Goal: Information Seeking & Learning: Learn about a topic

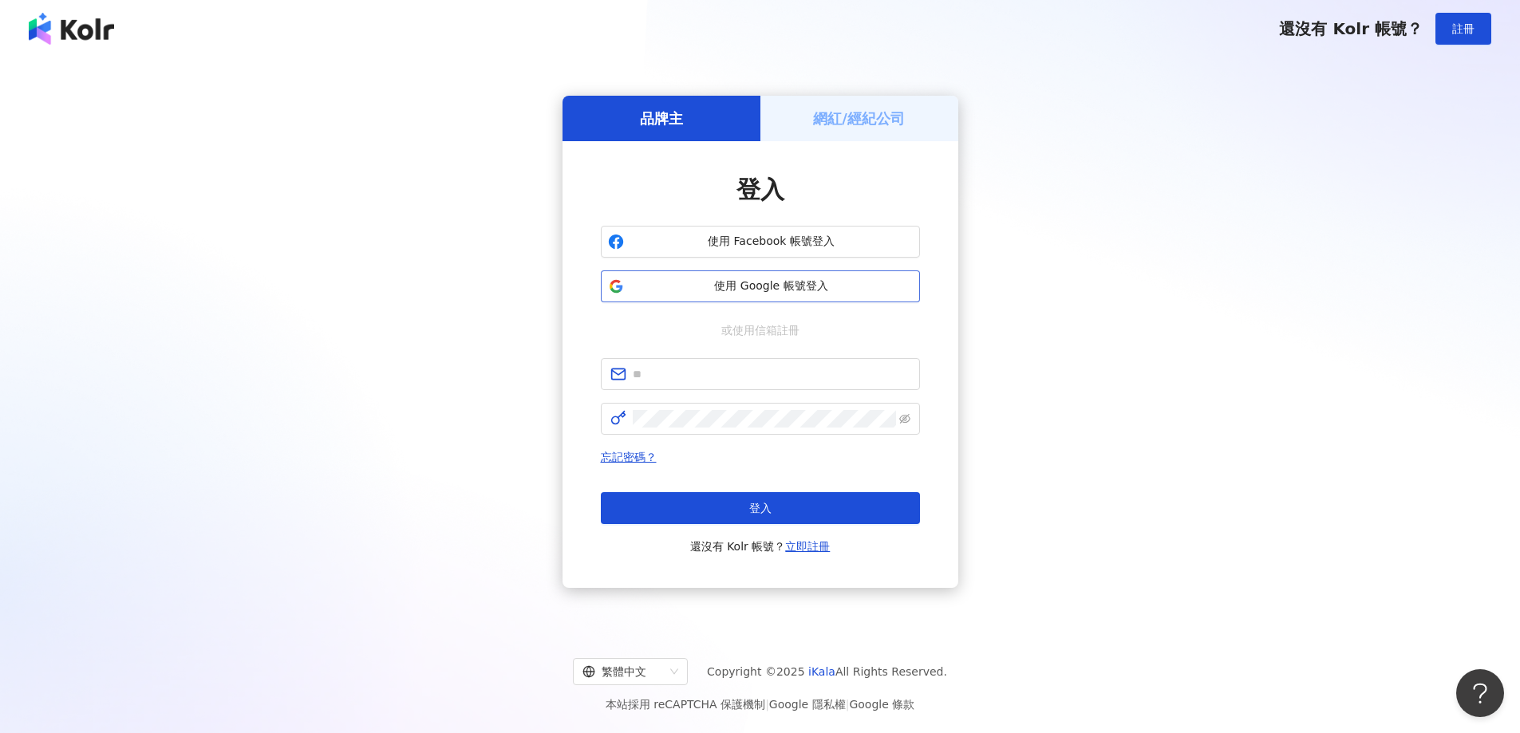
click at [748, 281] on span "使用 Google 帳號登入" at bounding box center [771, 286] width 282 height 16
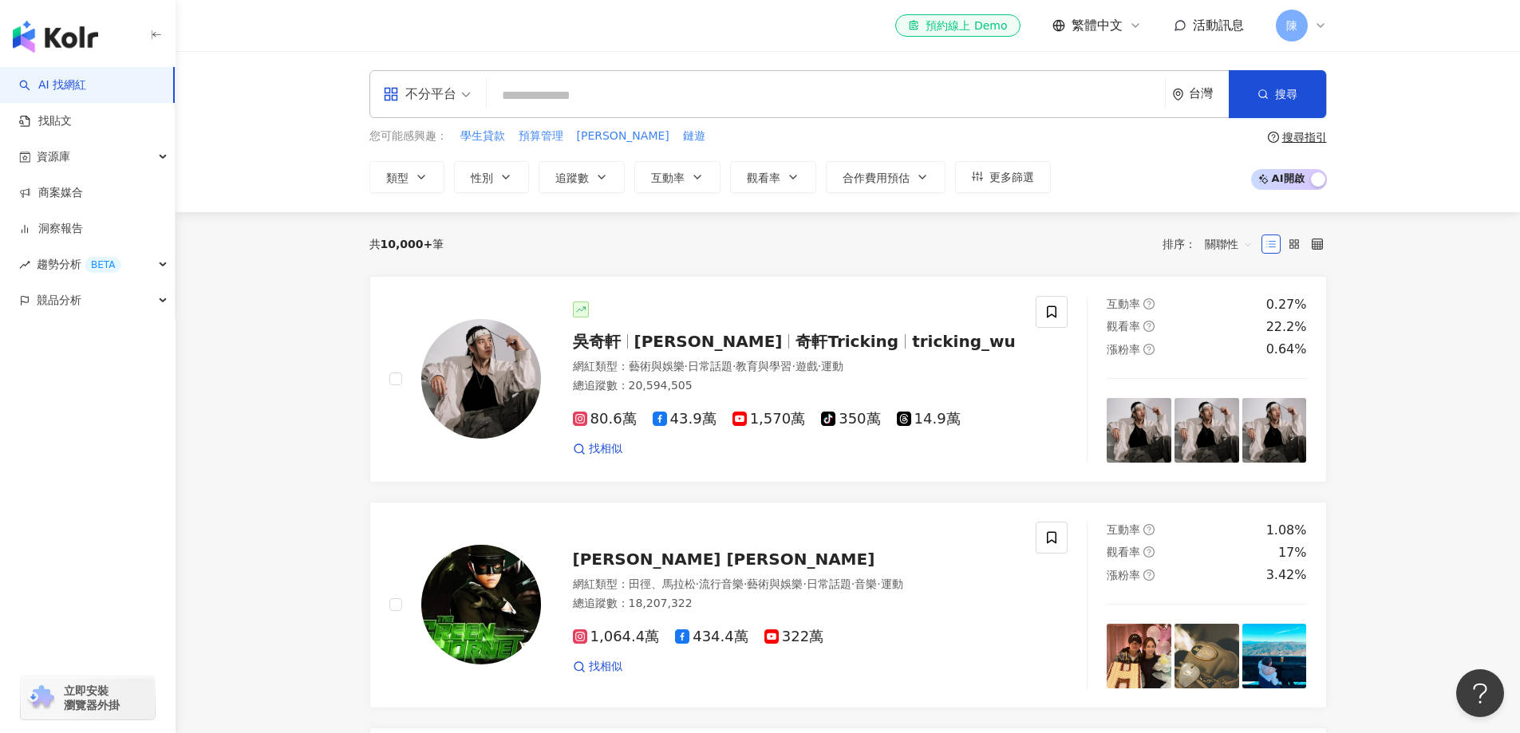
type input "*"
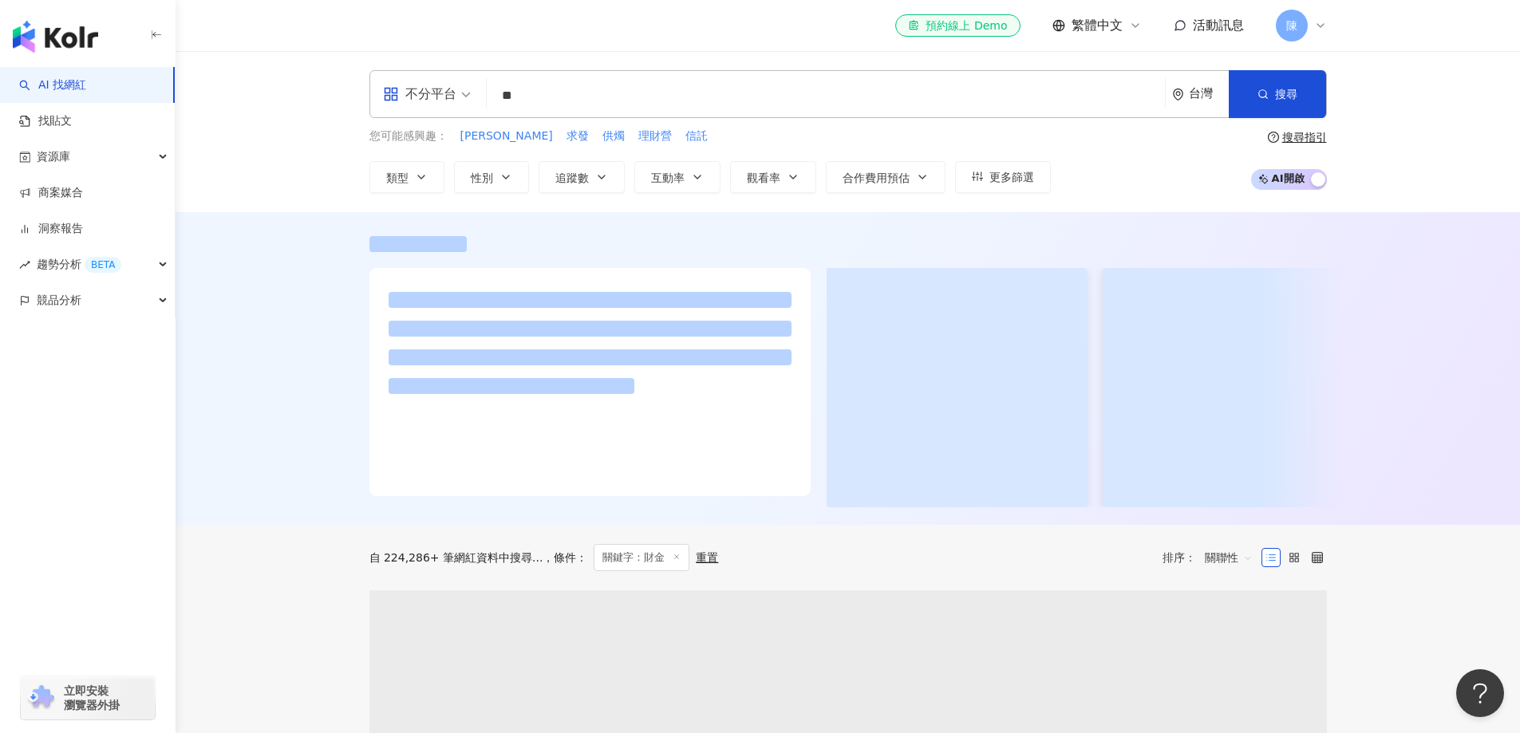
type input "**"
click at [1285, 131] on div "搜尋指引" at bounding box center [1304, 137] width 45 height 13
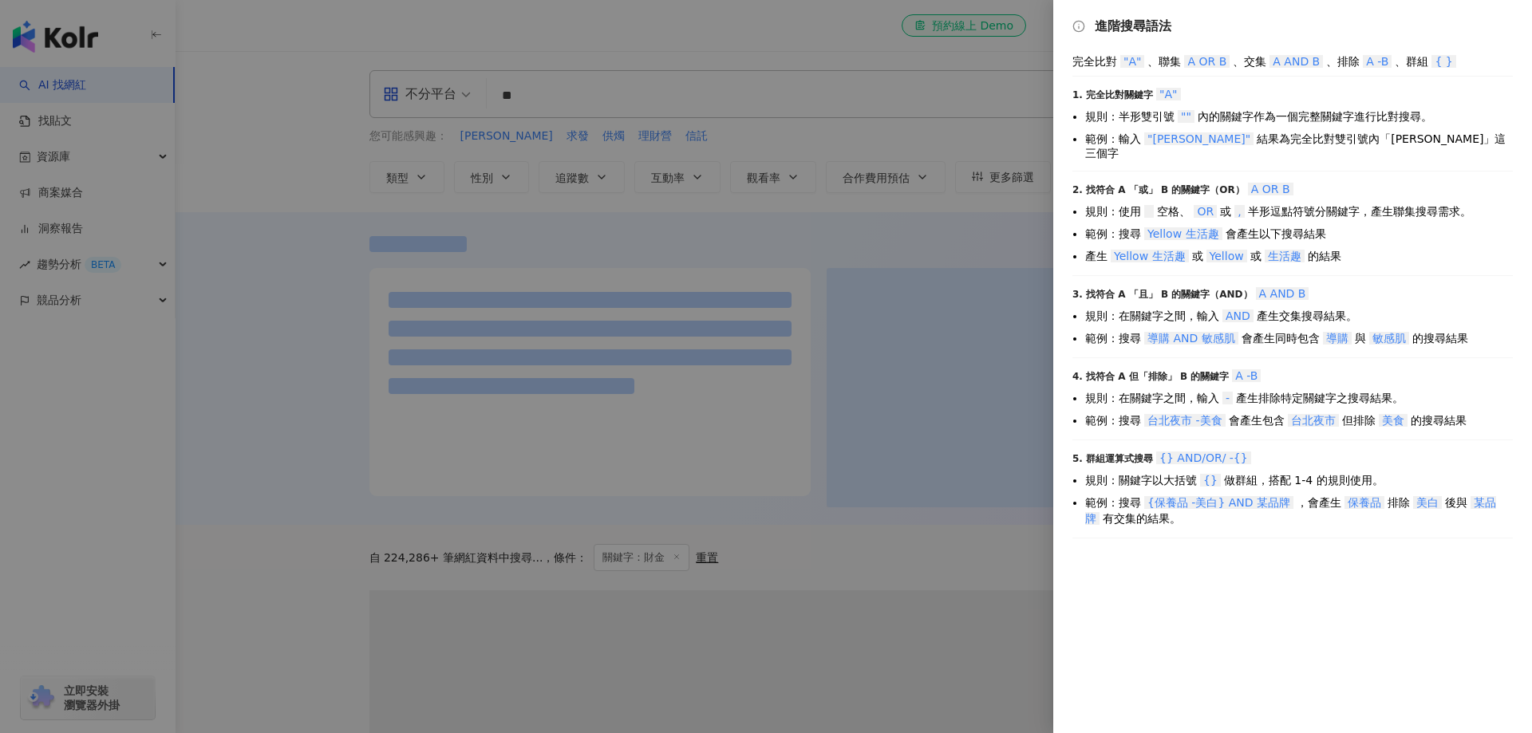
click at [1254, 156] on div "進階搜尋語法 完全比對 "A" 、聯集 A OR B 、交集 A AND B 、排除 A -B 、群組 { } 1. 完全比對關鍵字 "A" 規則：半形雙引號…" at bounding box center [1292, 366] width 479 height 733
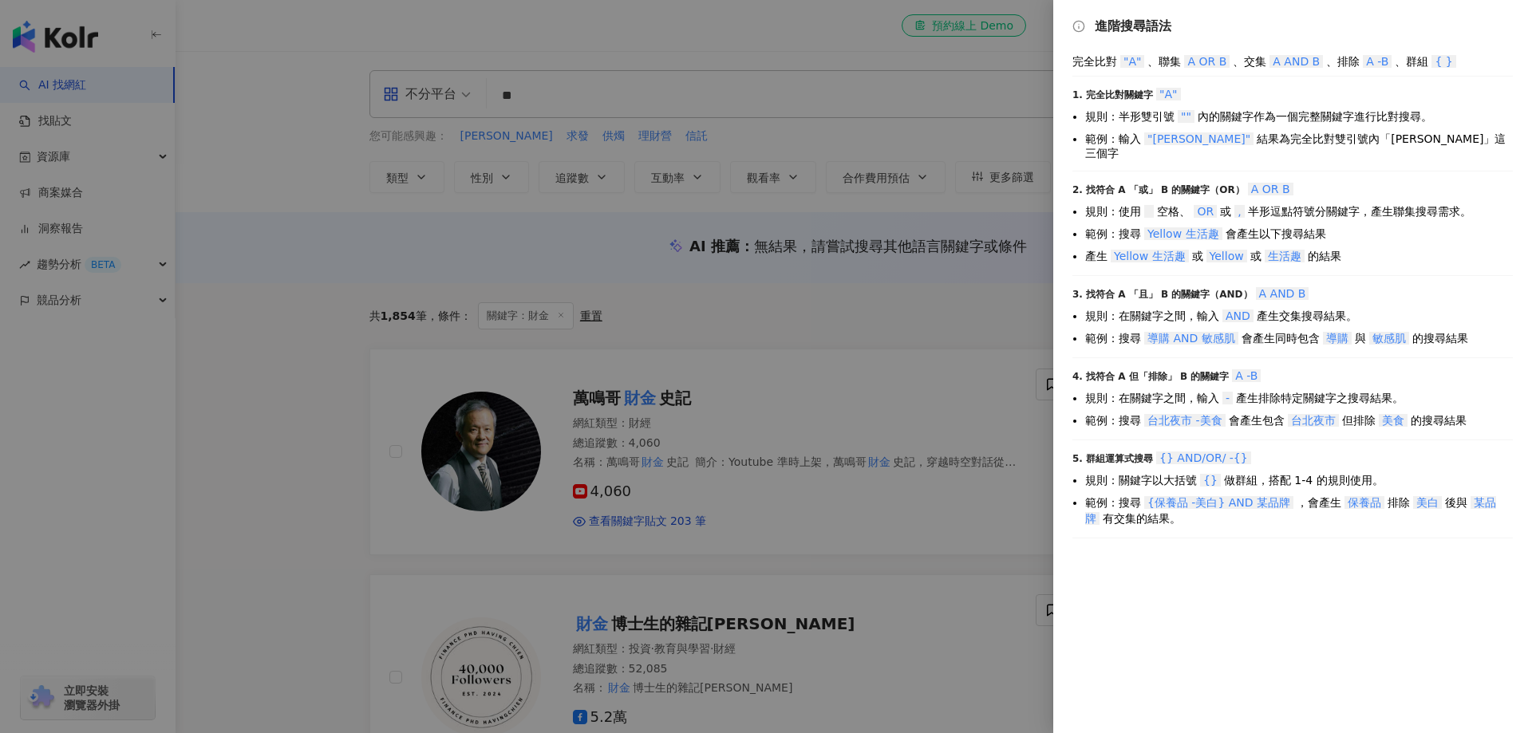
click at [1164, 184] on div "2. 找符合 A 「或」 B 的關鍵字（OR） A OR B" at bounding box center [1292, 189] width 440 height 16
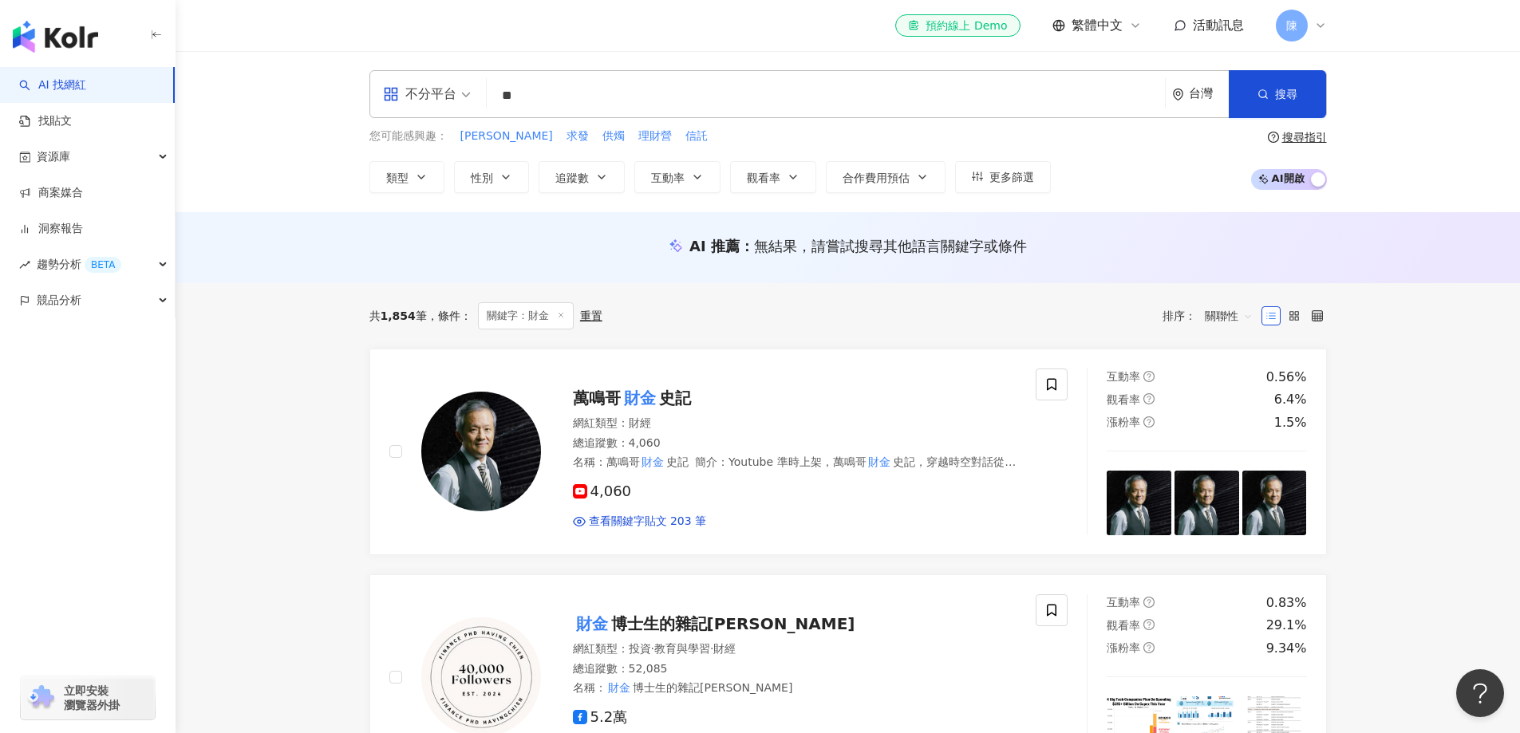
click at [630, 98] on input "**" at bounding box center [825, 96] width 665 height 30
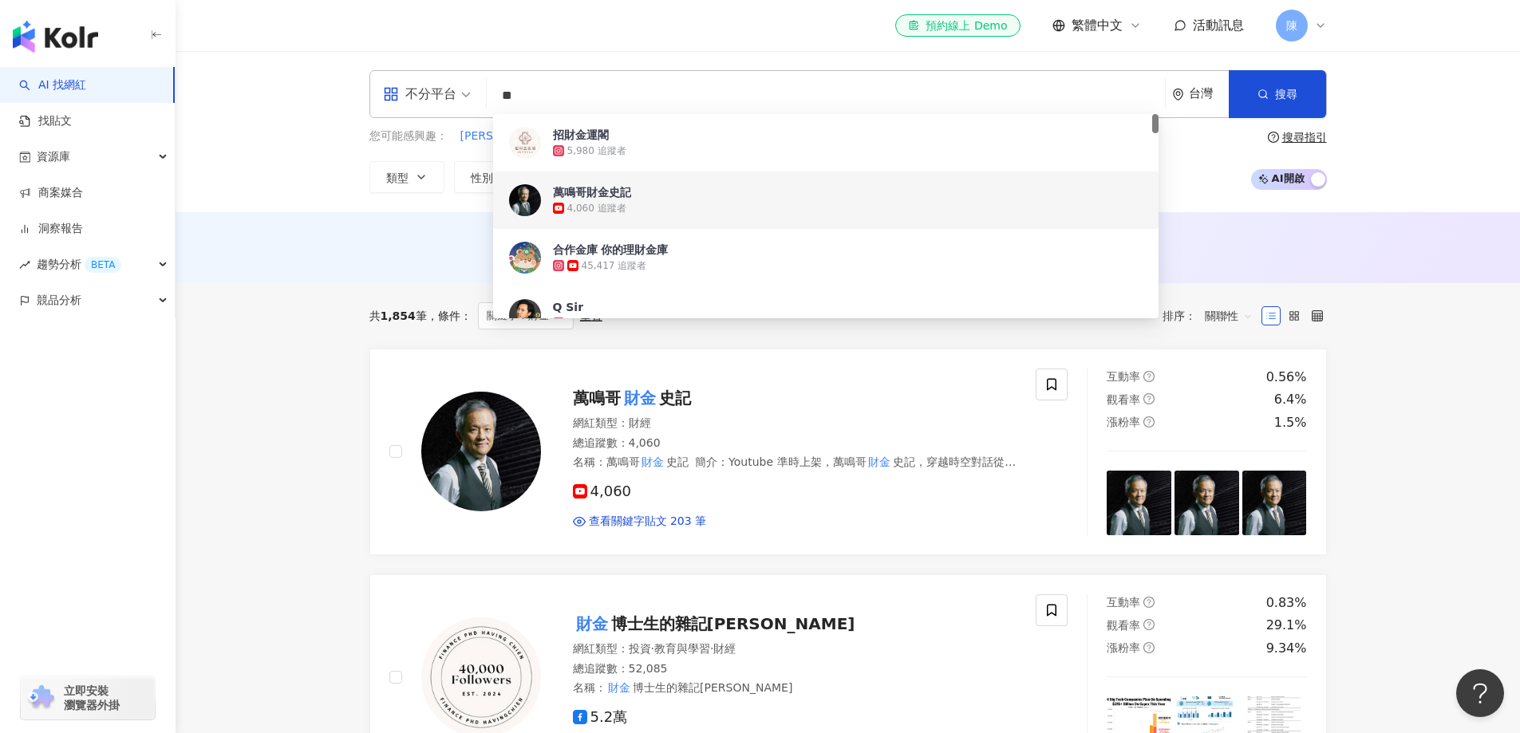
click at [338, 278] on div "AI 推薦 ： 無結果，請嘗試搜尋其他語言關鍵字或條件" at bounding box center [848, 247] width 1345 height 71
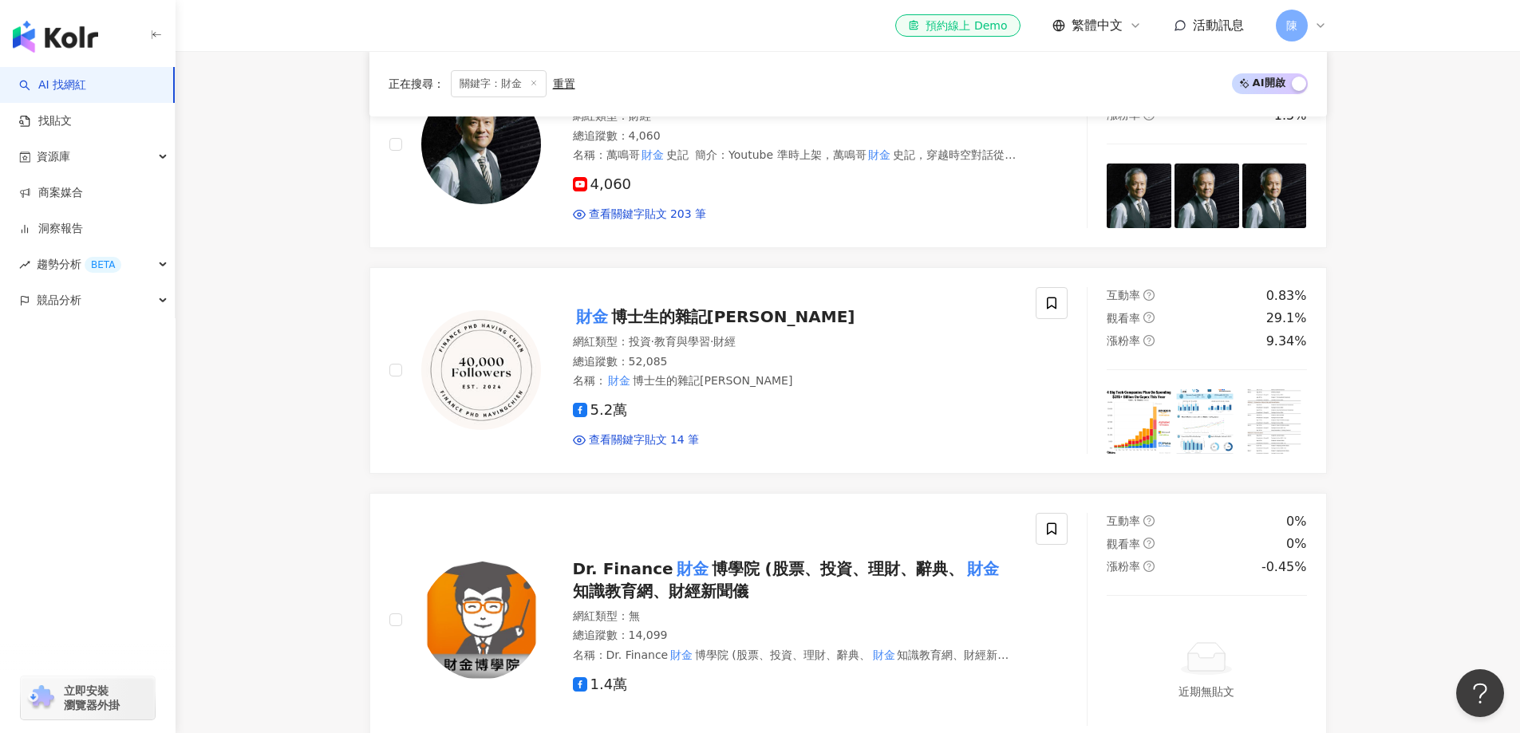
scroll to position [319, 0]
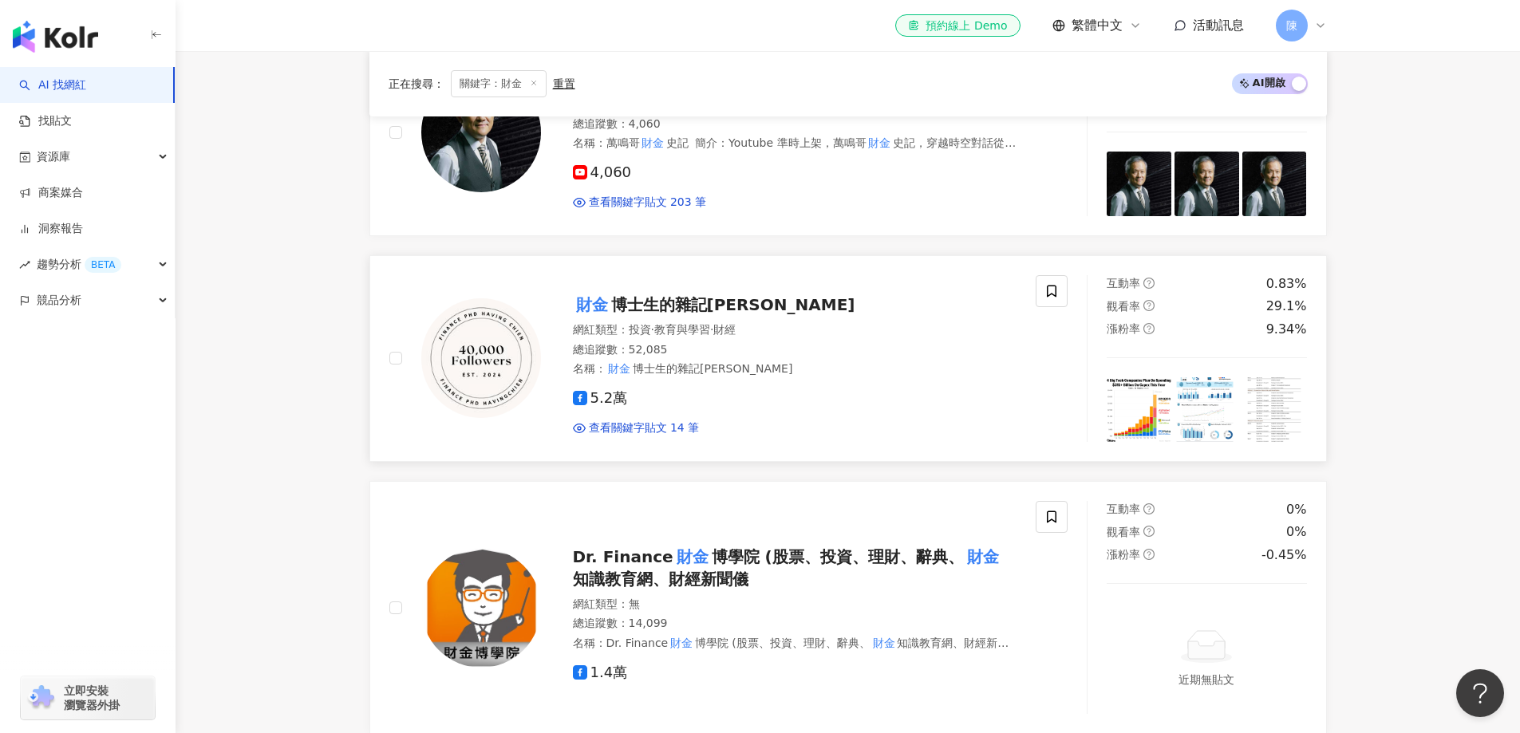
click at [688, 307] on span "博士生的雜記Yi-Ju Chien" at bounding box center [733, 304] width 244 height 19
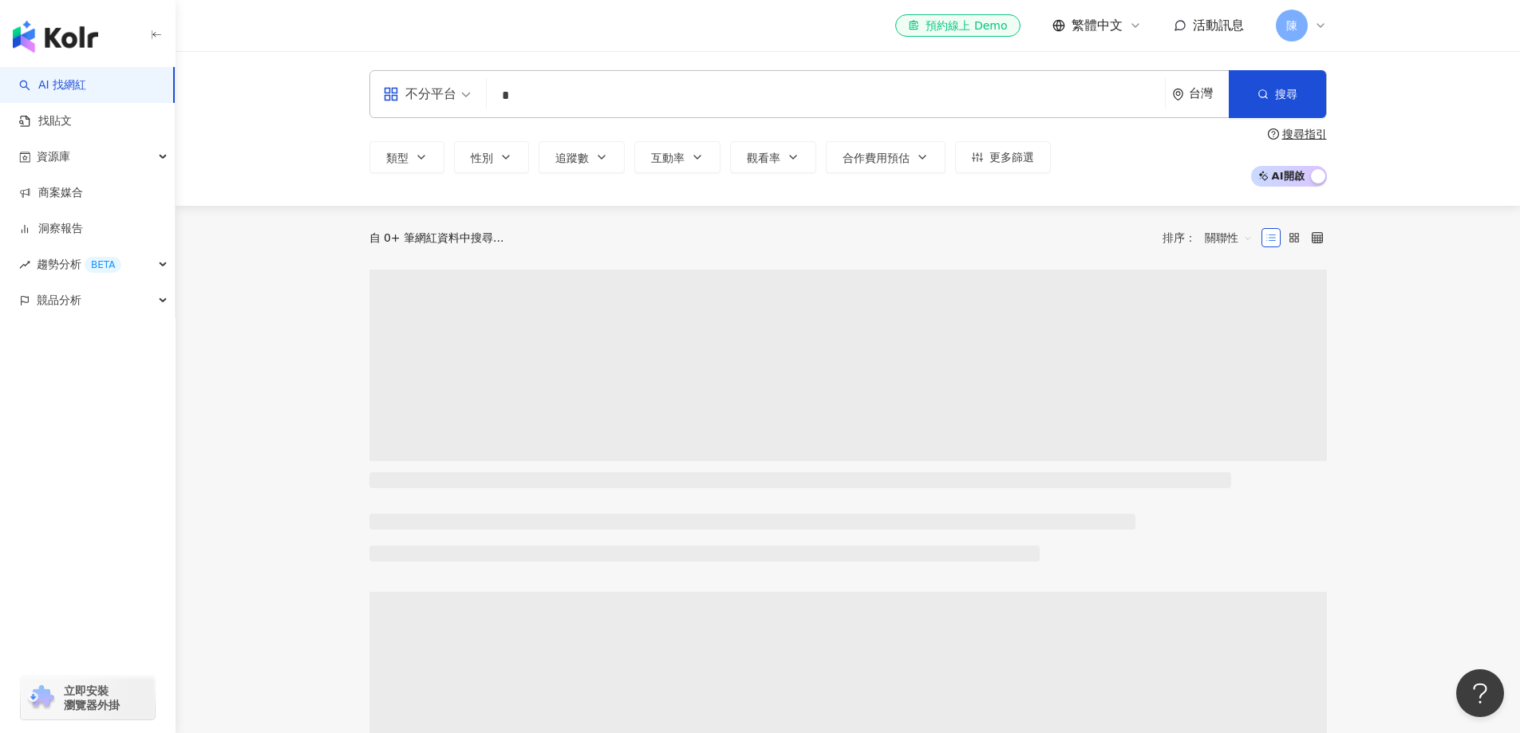
type input "*"
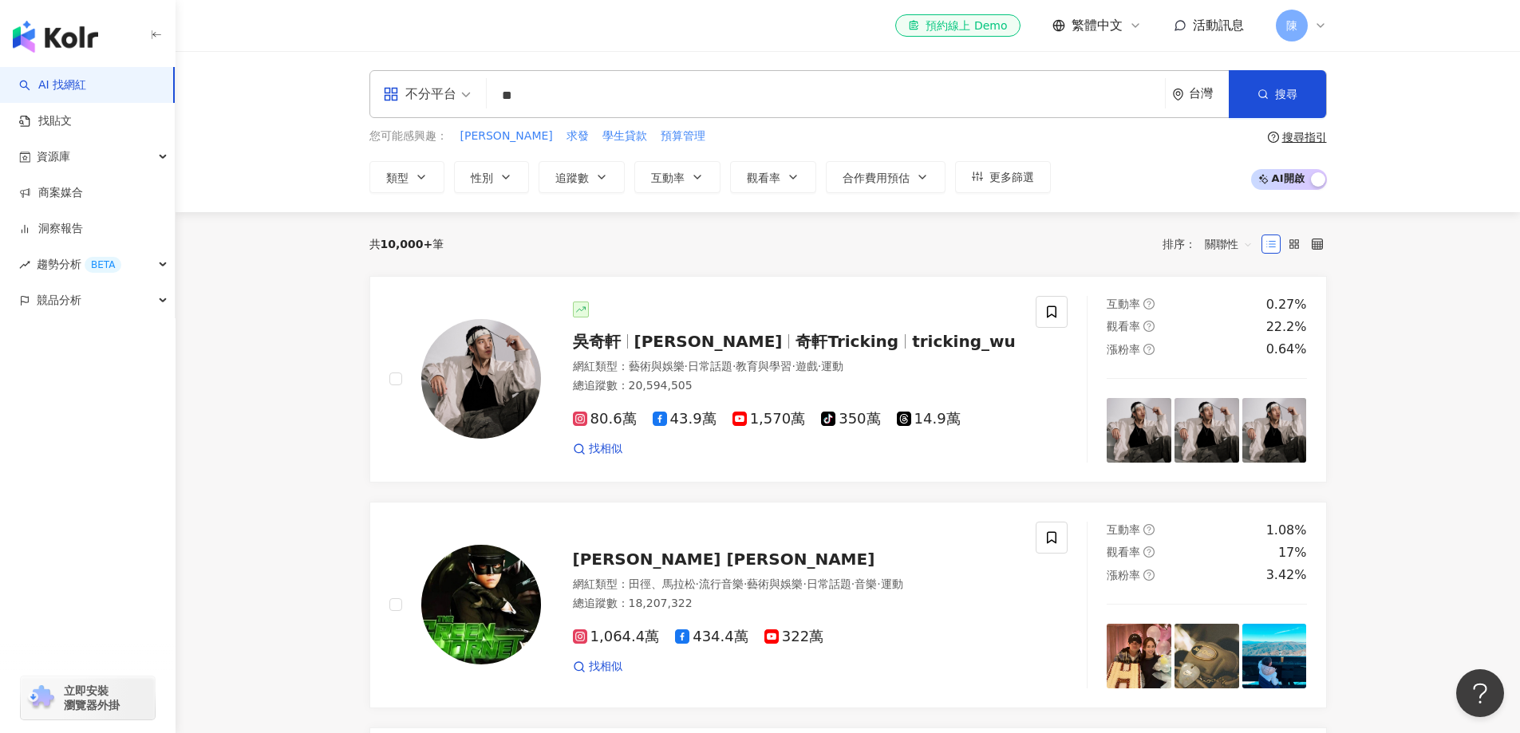
type input "*"
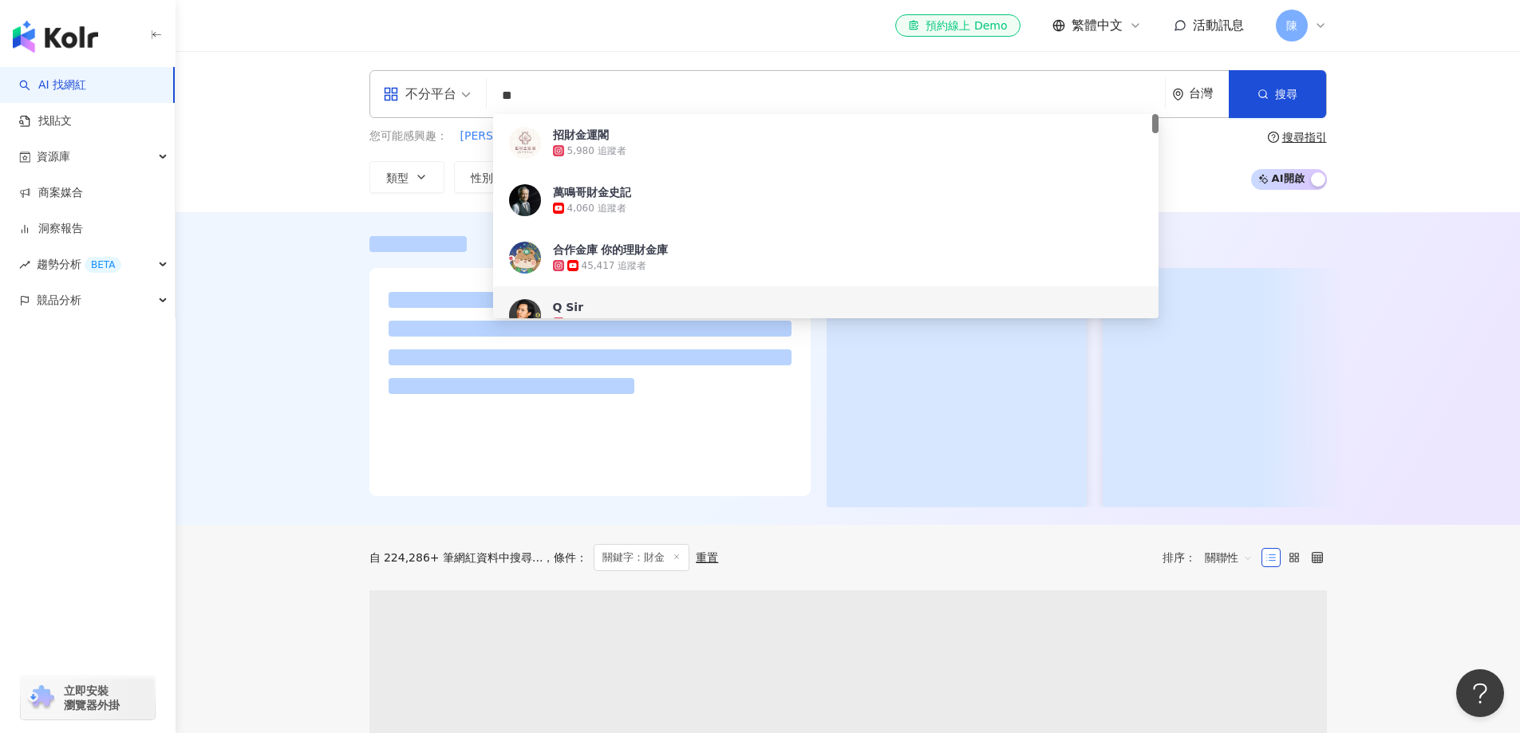
click at [340, 362] on div at bounding box center [848, 371] width 1021 height 271
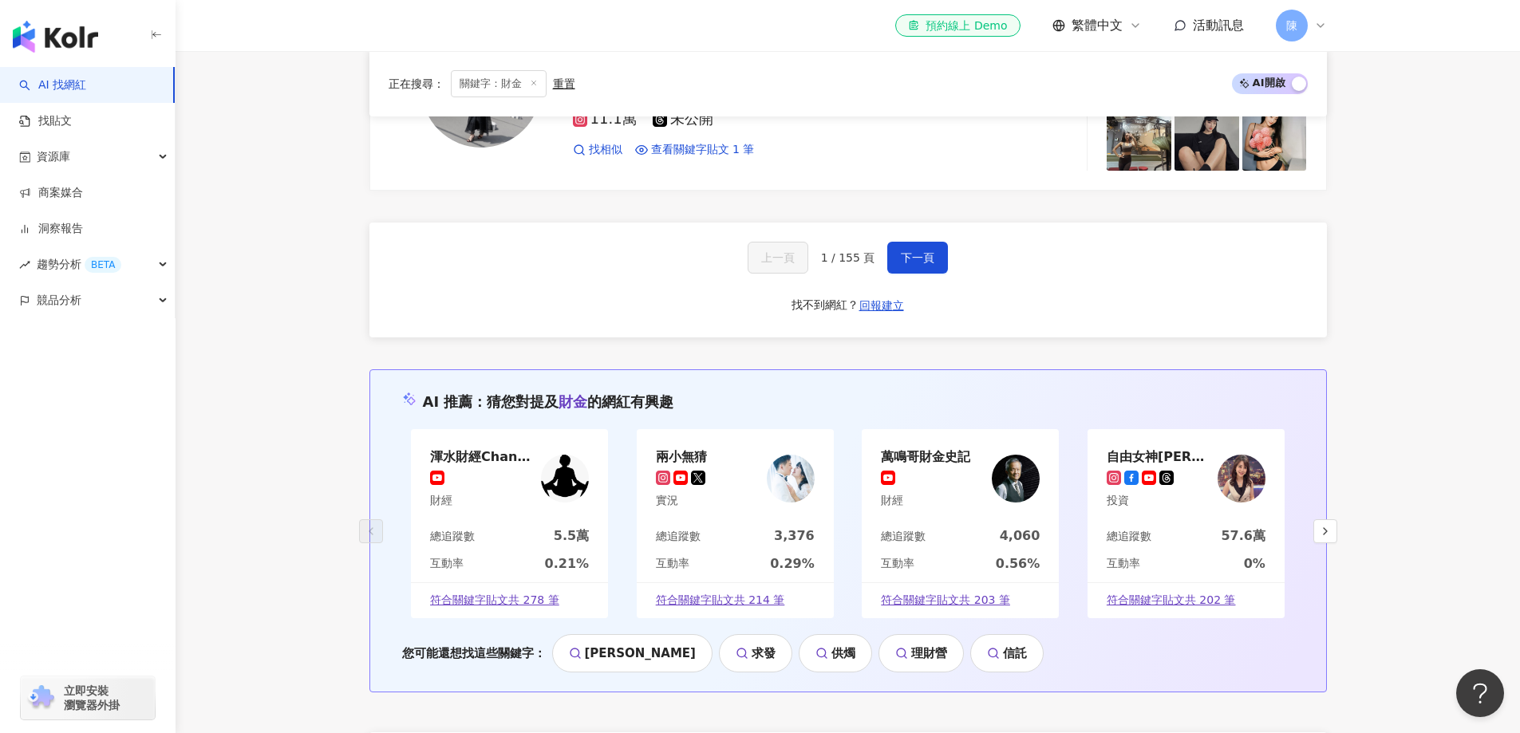
scroll to position [2952, 0]
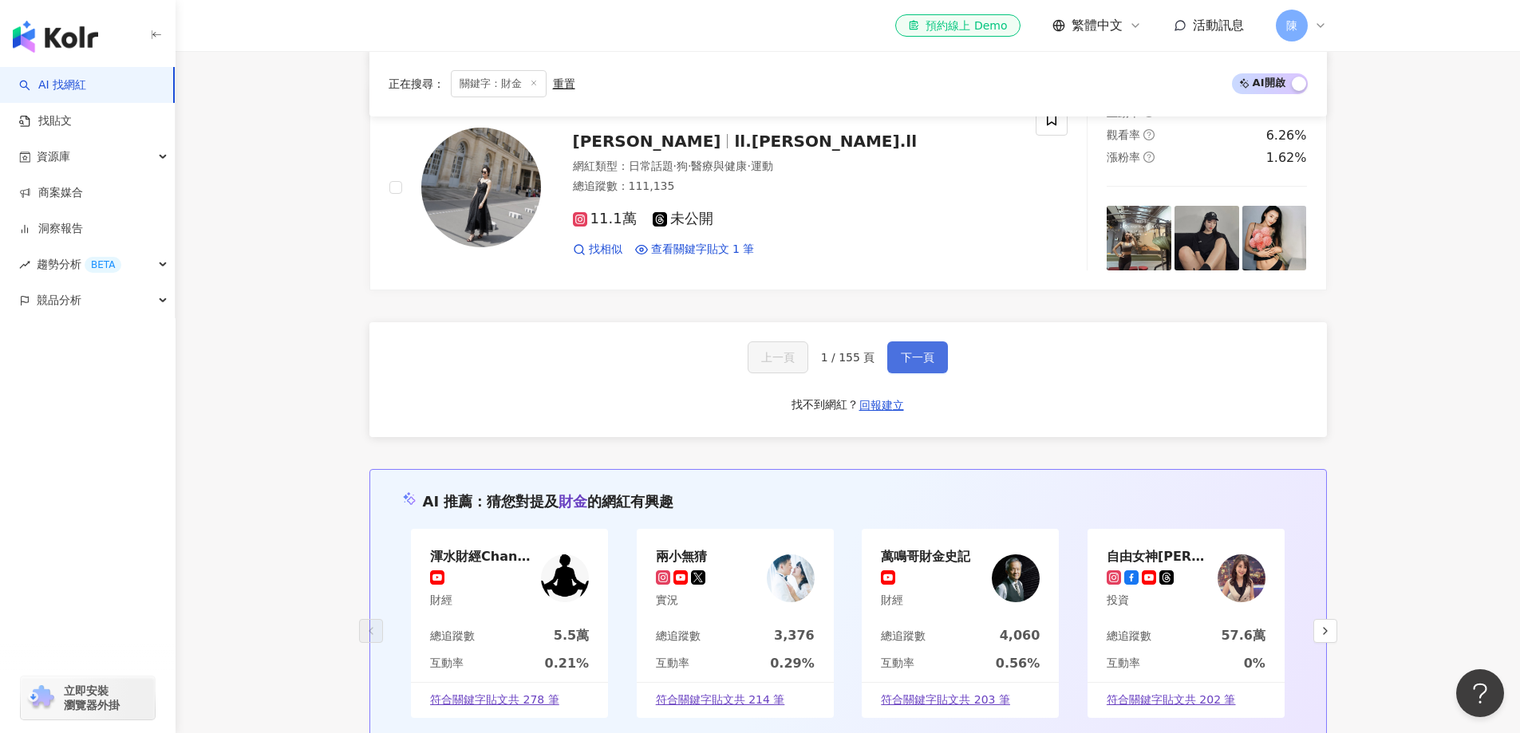
click at [921, 351] on span "下一頁" at bounding box center [918, 357] width 34 height 13
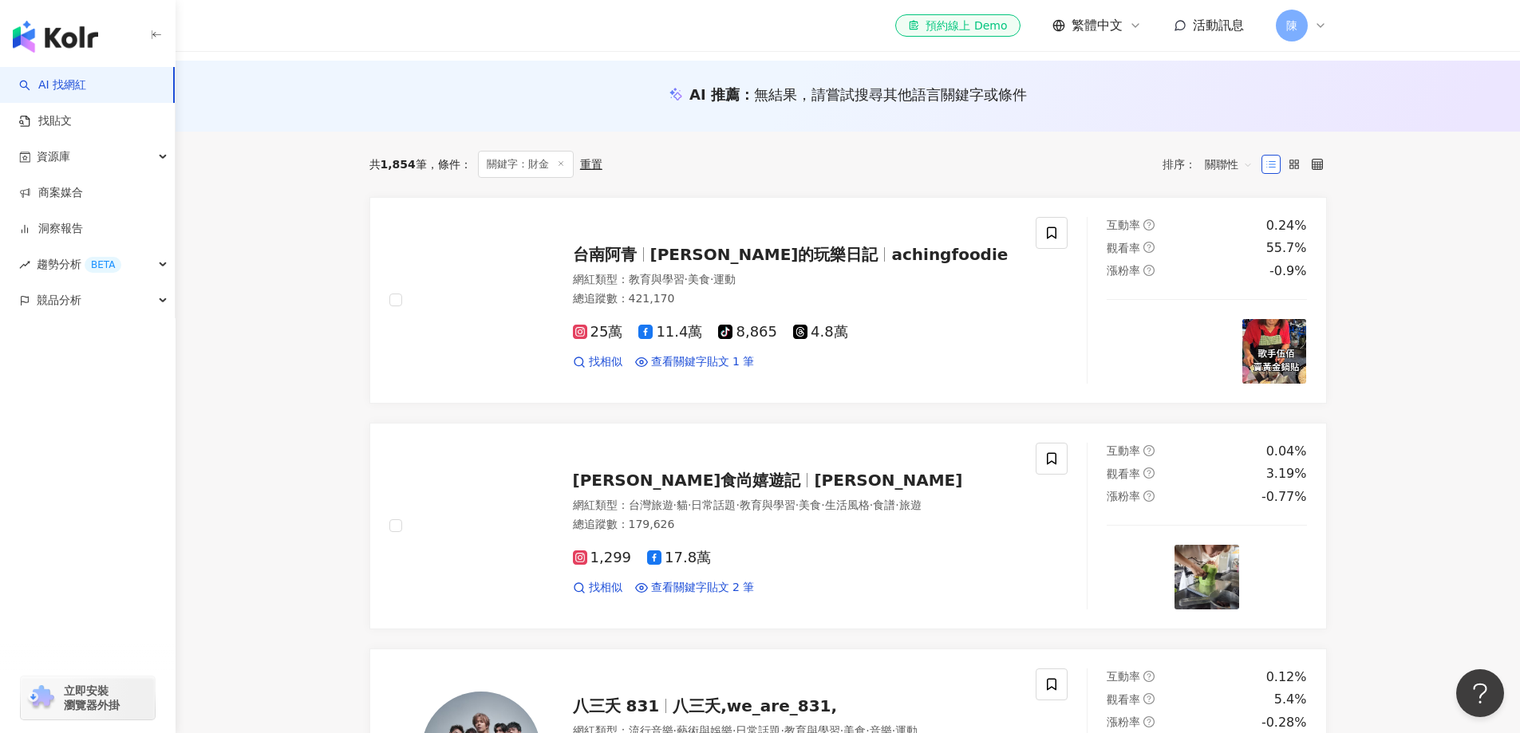
scroll to position [0, 0]
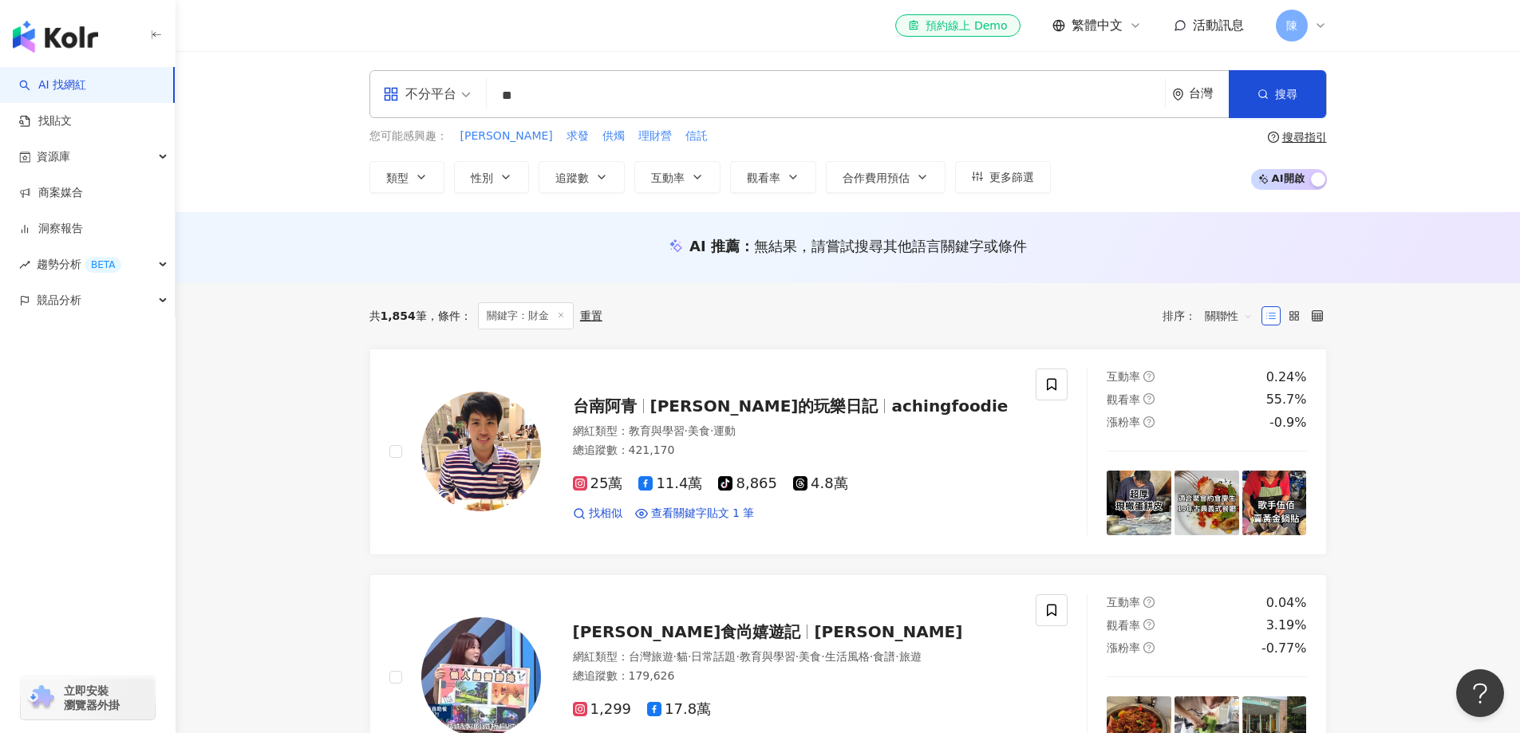
drag, startPoint x: 582, startPoint y: 522, endPoint x: 622, endPoint y: 148, distance: 375.6
click at [527, 98] on input "**" at bounding box center [825, 96] width 665 height 30
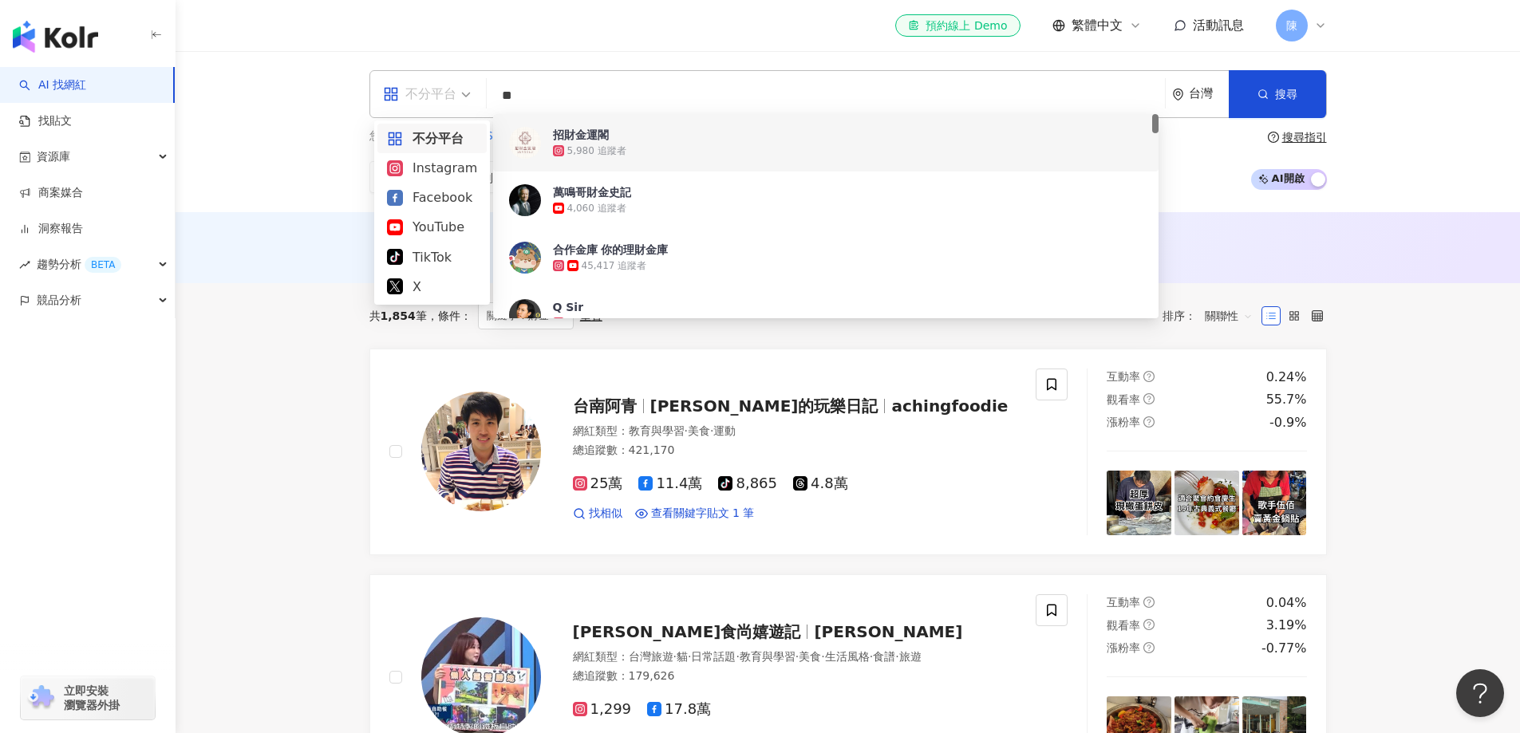
click at [443, 98] on div "不分平台" at bounding box center [419, 94] width 73 height 26
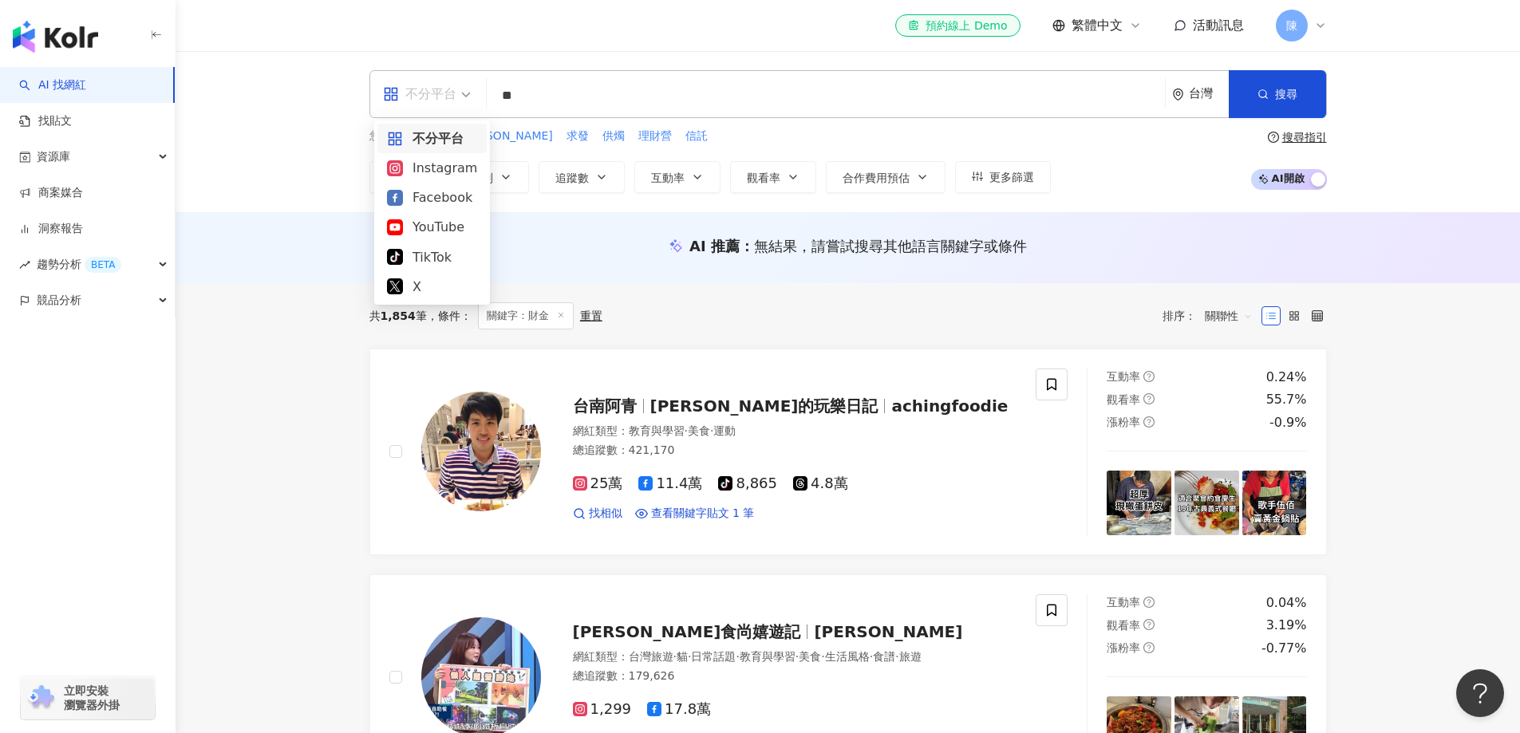
click at [443, 98] on div "不分平台" at bounding box center [419, 94] width 73 height 26
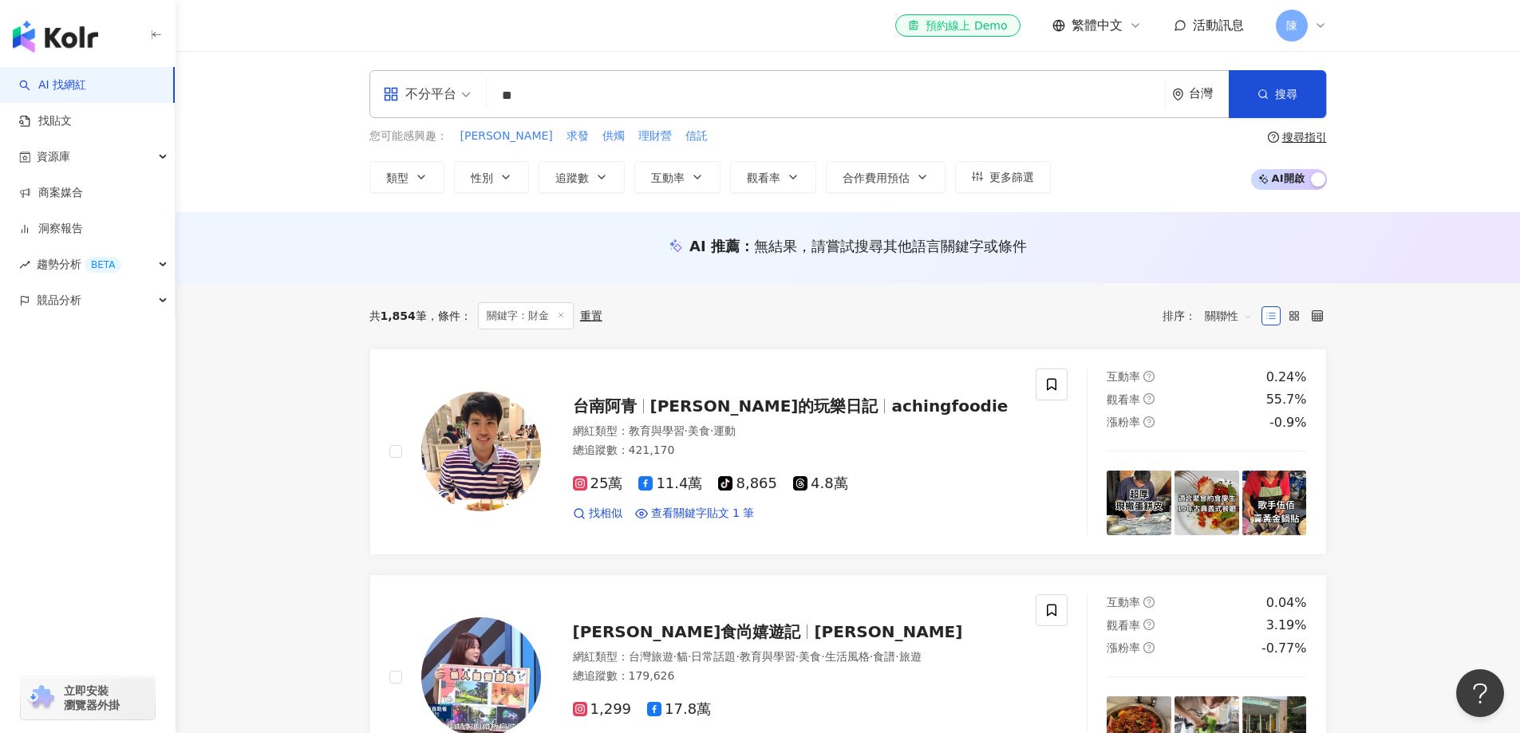
click at [551, 95] on input "**" at bounding box center [825, 96] width 665 height 30
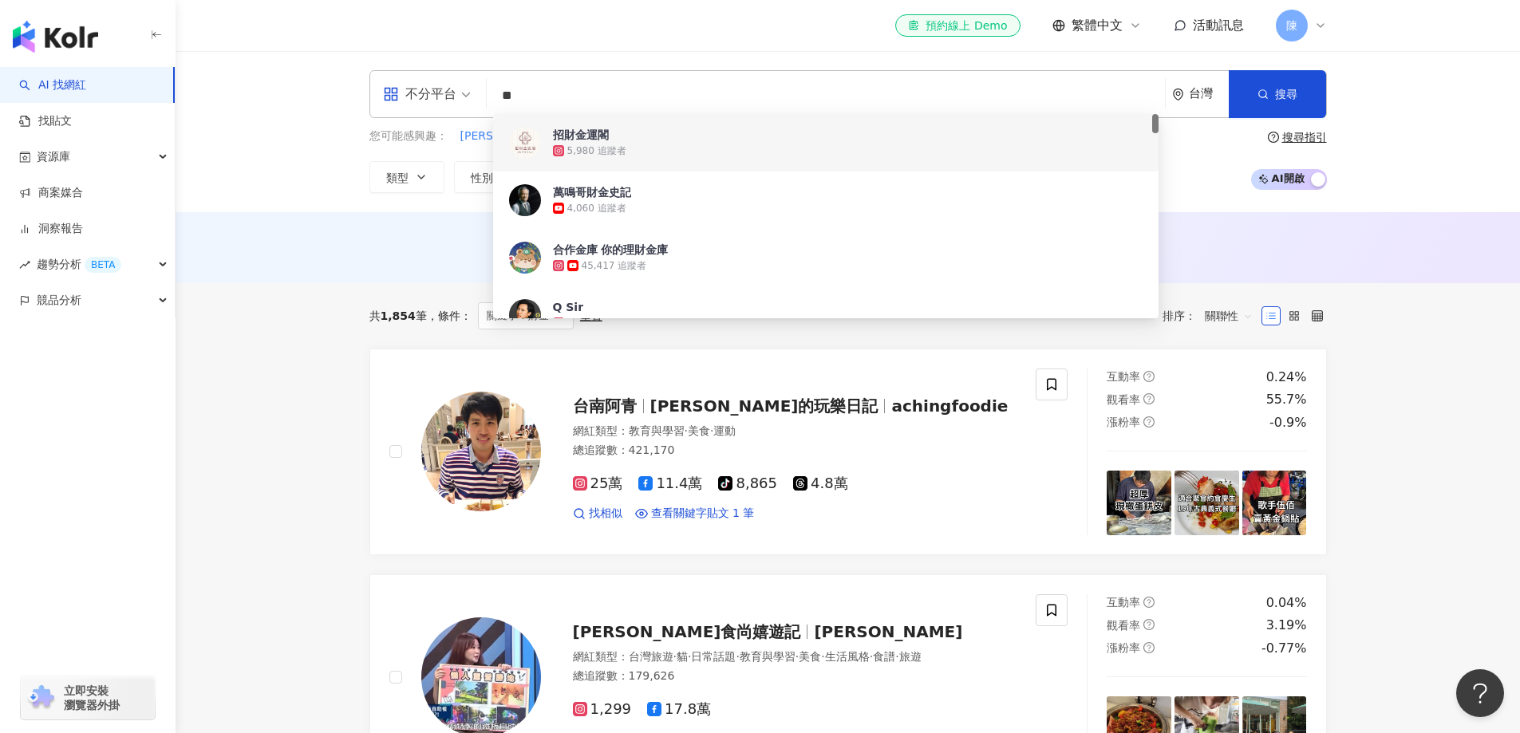
type input "*"
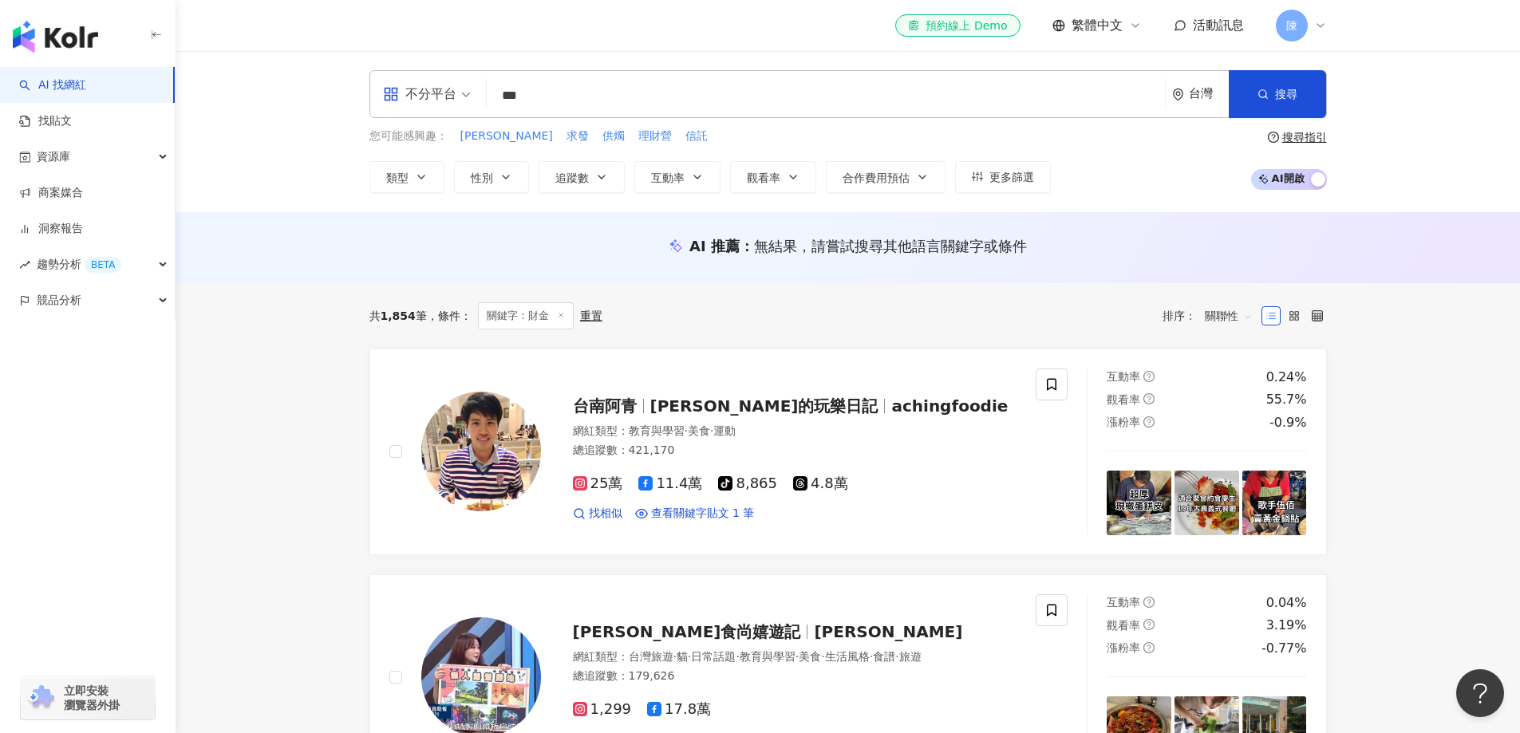
type input "*"
type input "**"
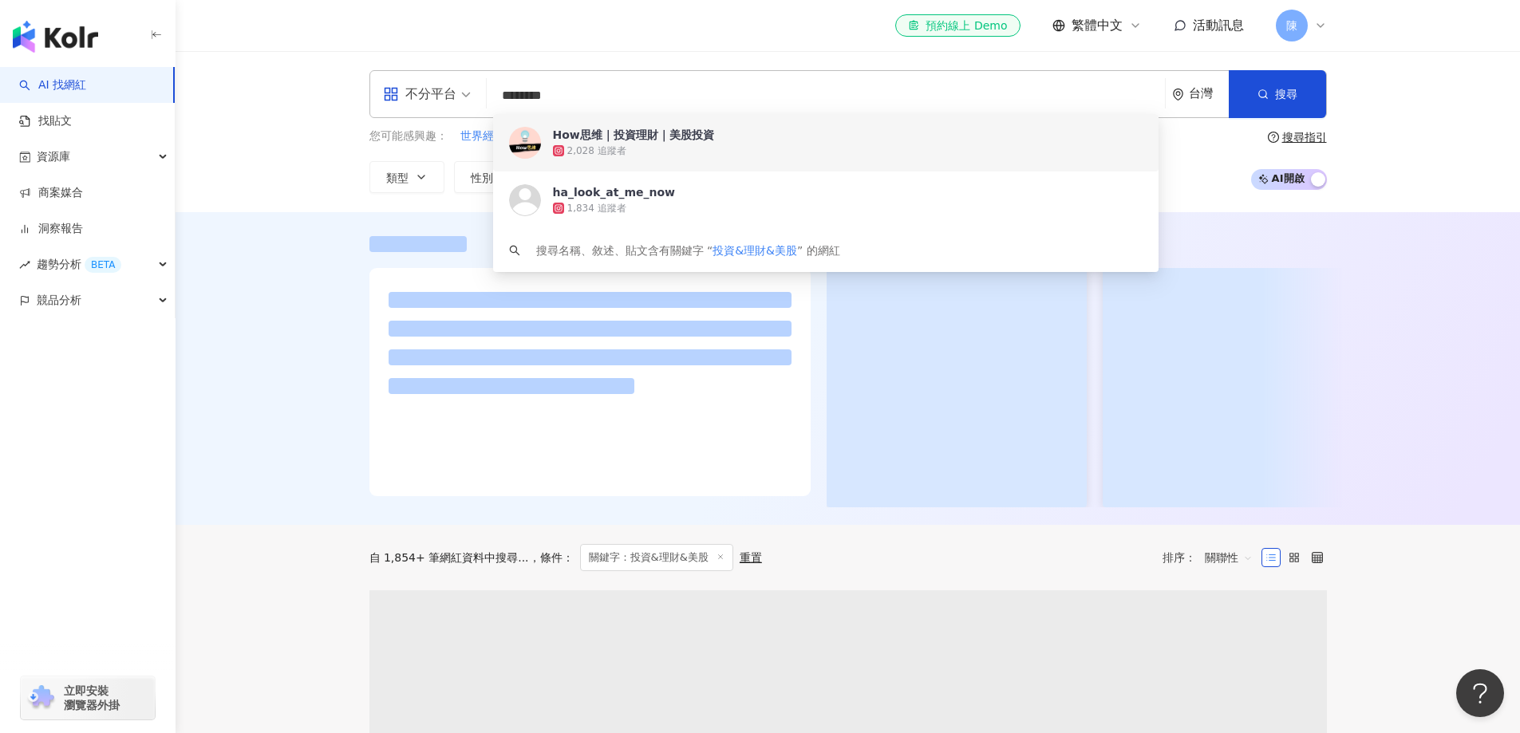
type input "********"
click at [318, 268] on div at bounding box center [848, 368] width 1345 height 313
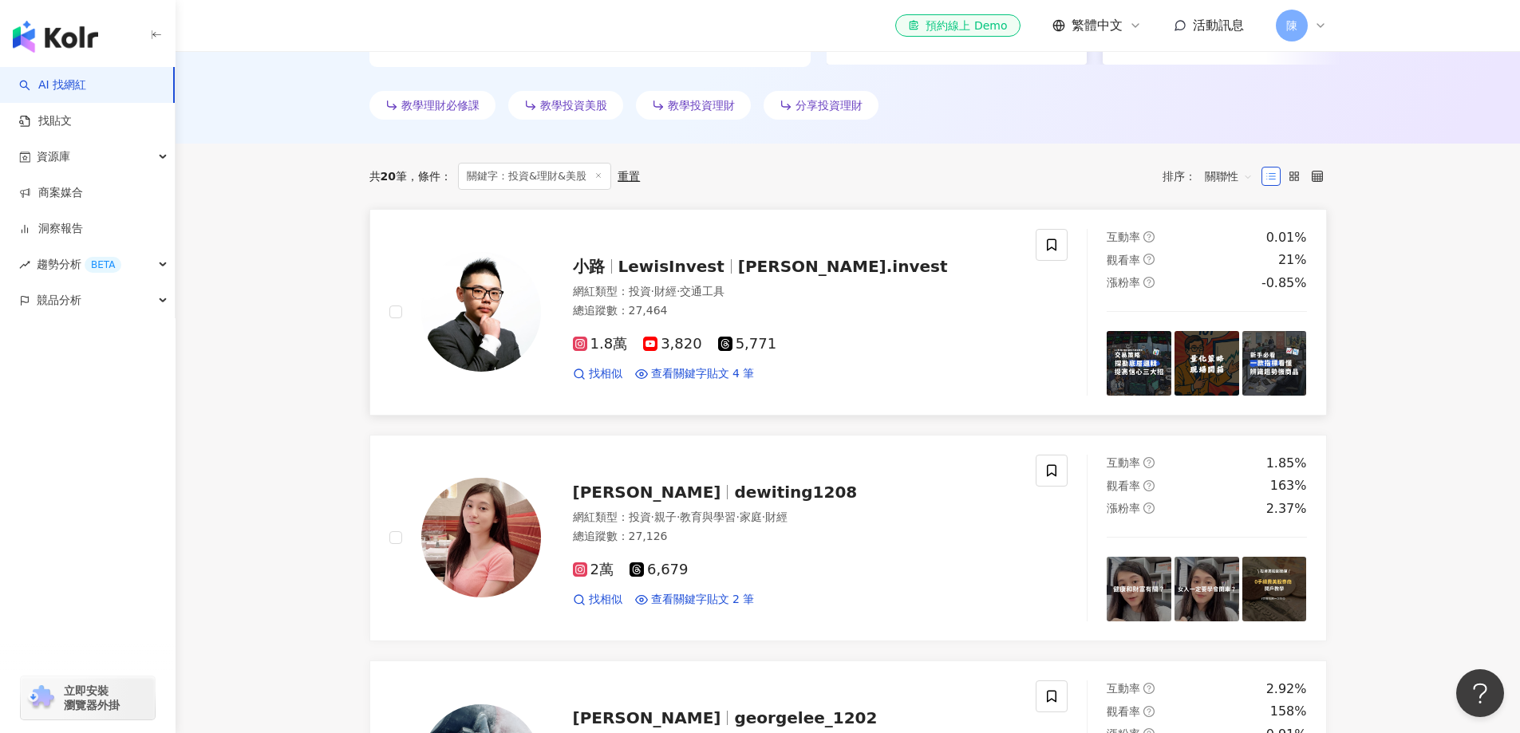
scroll to position [488, 0]
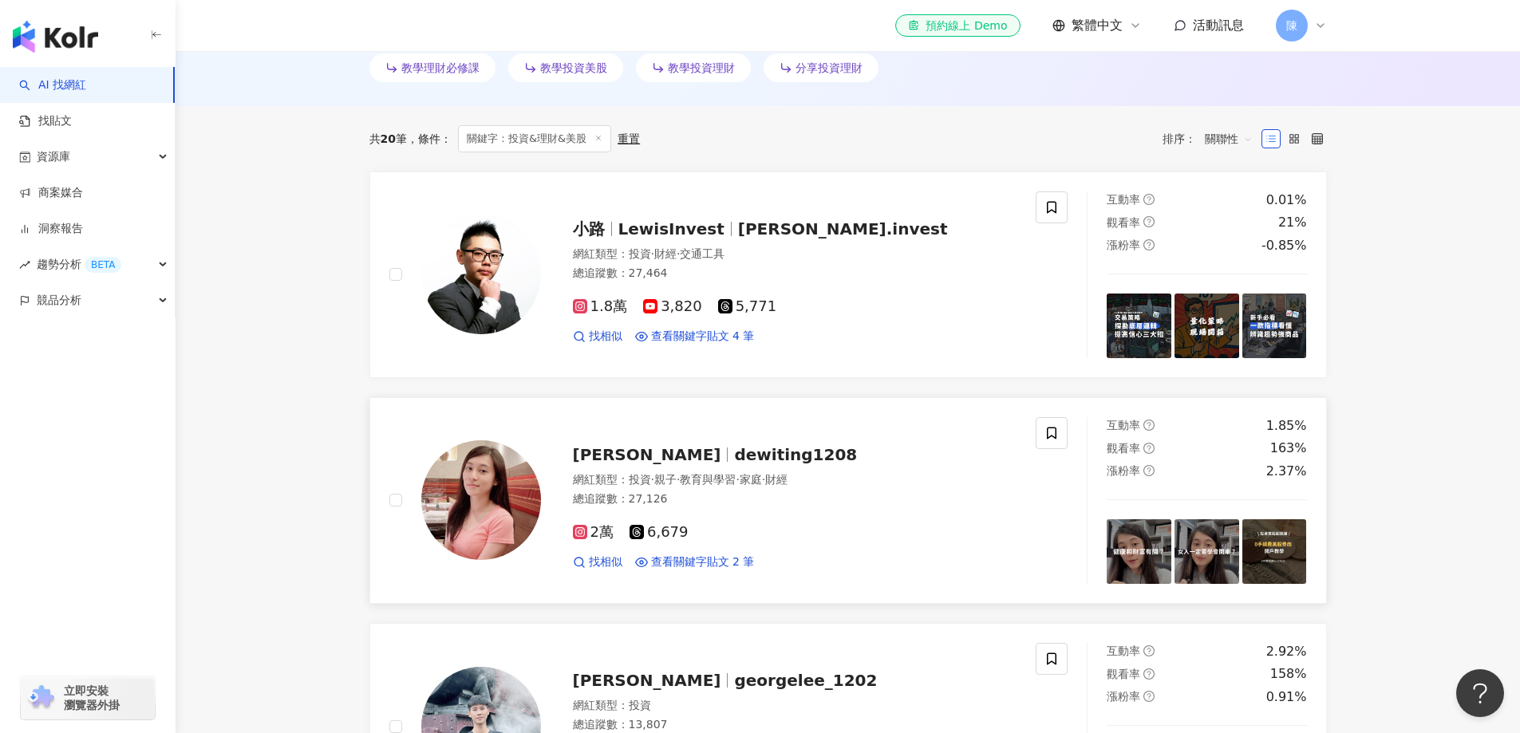
click at [734, 448] on span "dewiting1208" at bounding box center [795, 454] width 123 height 19
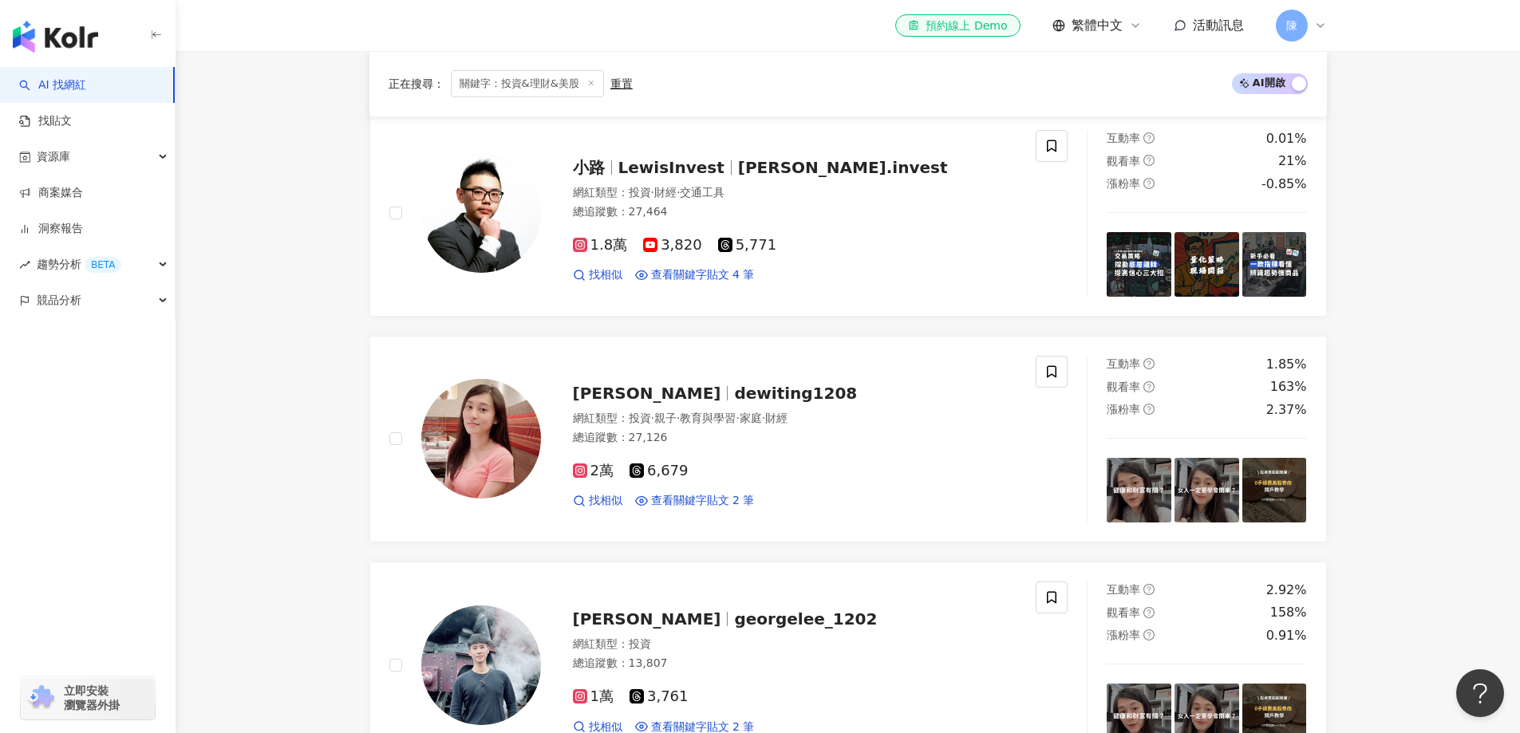
scroll to position [568, 0]
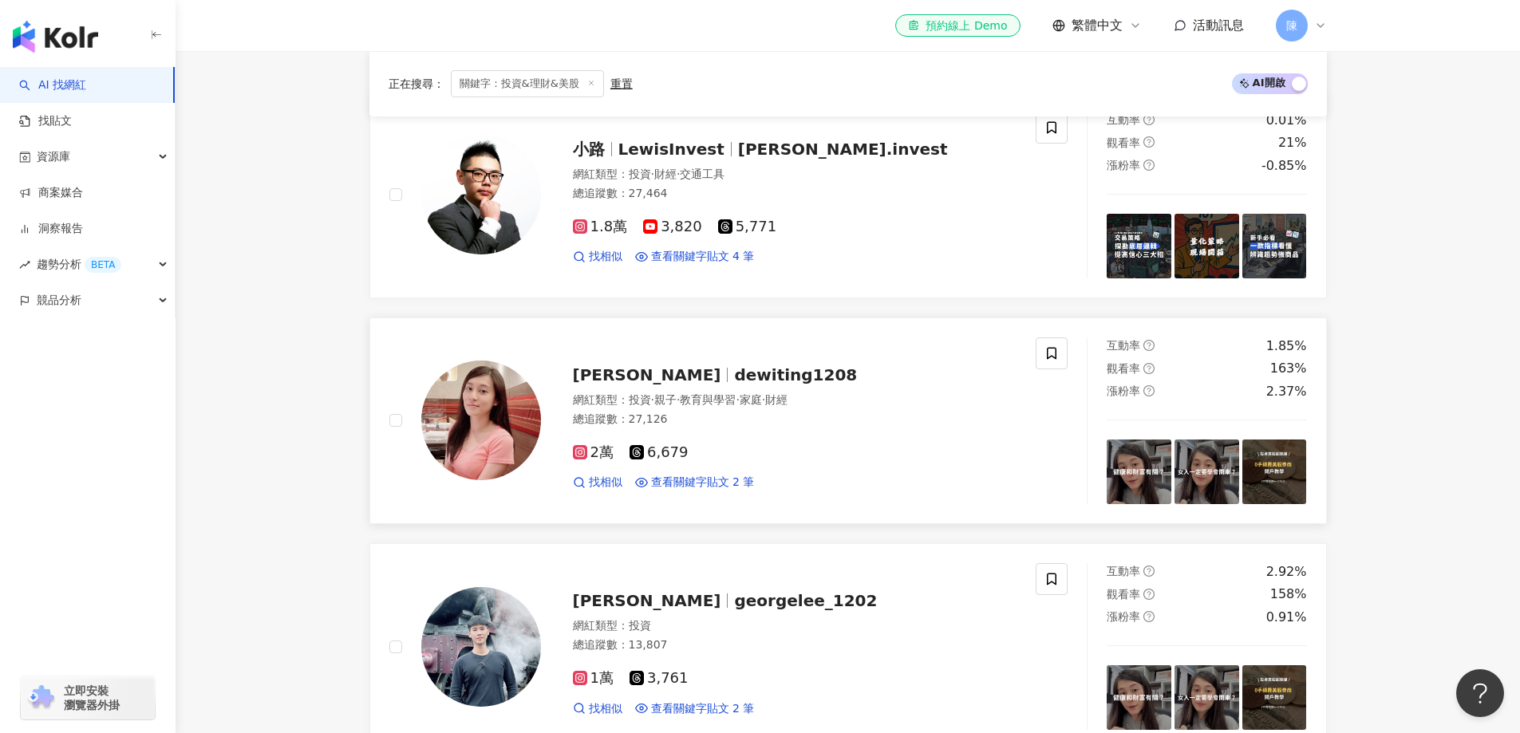
click at [602, 452] on span "2萬" at bounding box center [593, 452] width 41 height 17
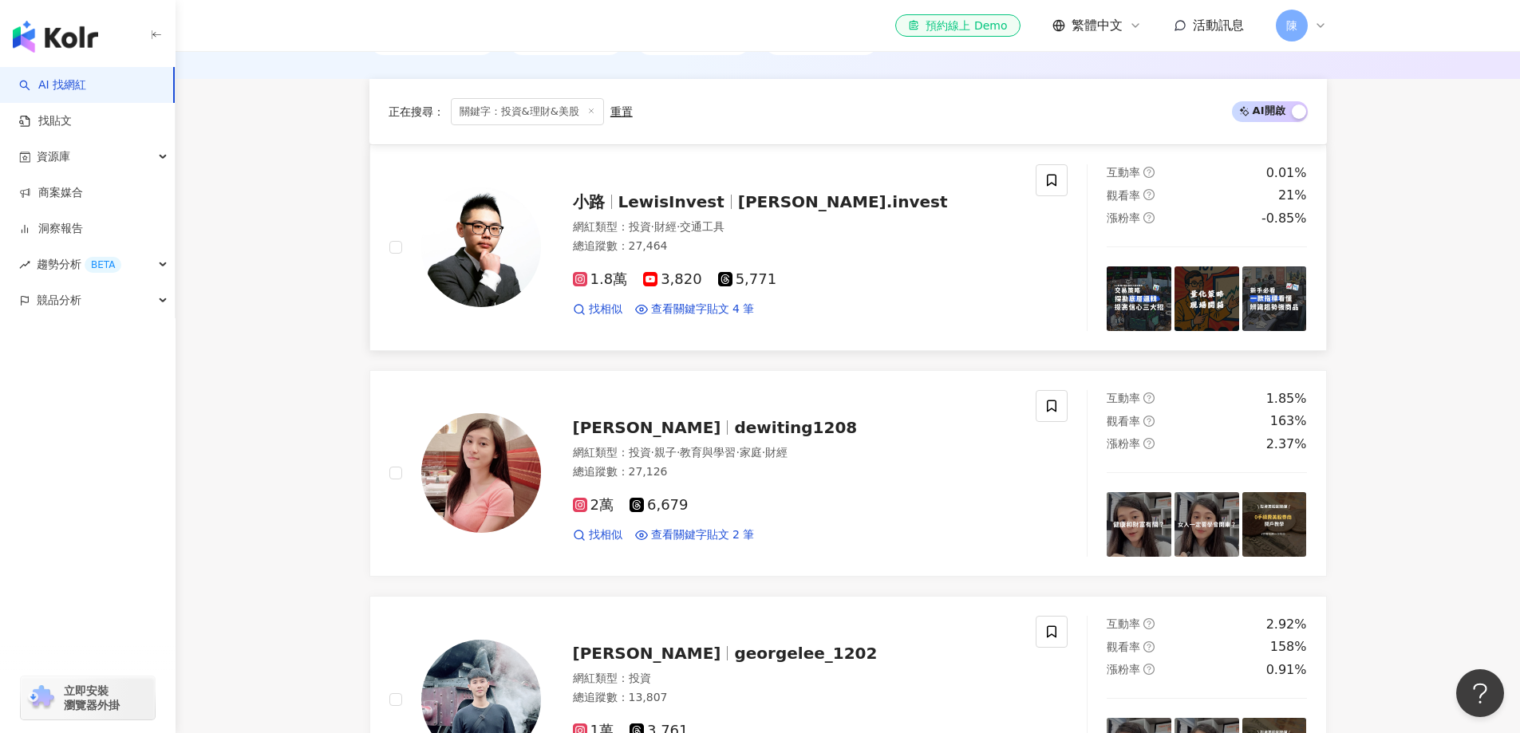
scroll to position [488, 0]
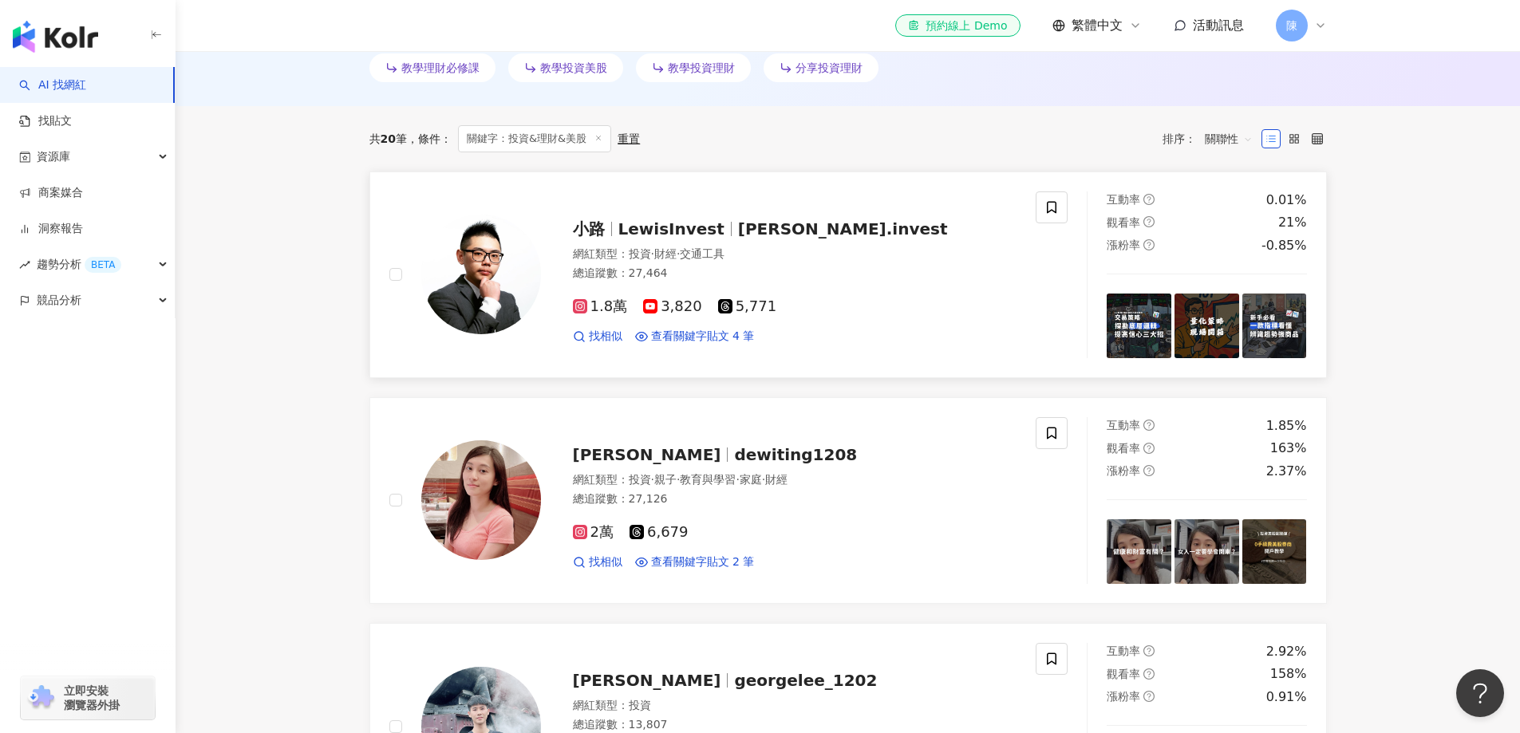
click at [681, 226] on span "LewisInvest" at bounding box center [671, 228] width 106 height 19
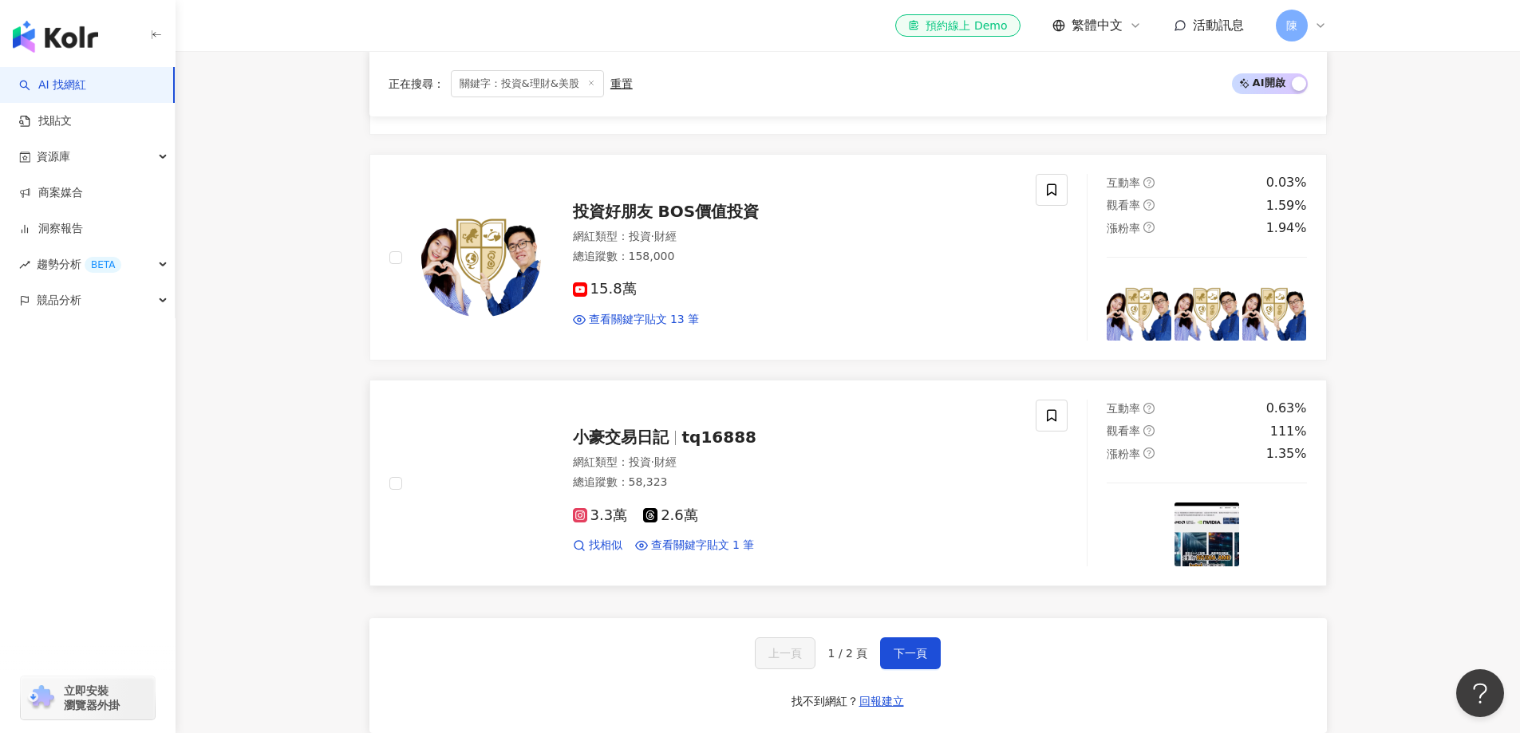
scroll to position [2802, 0]
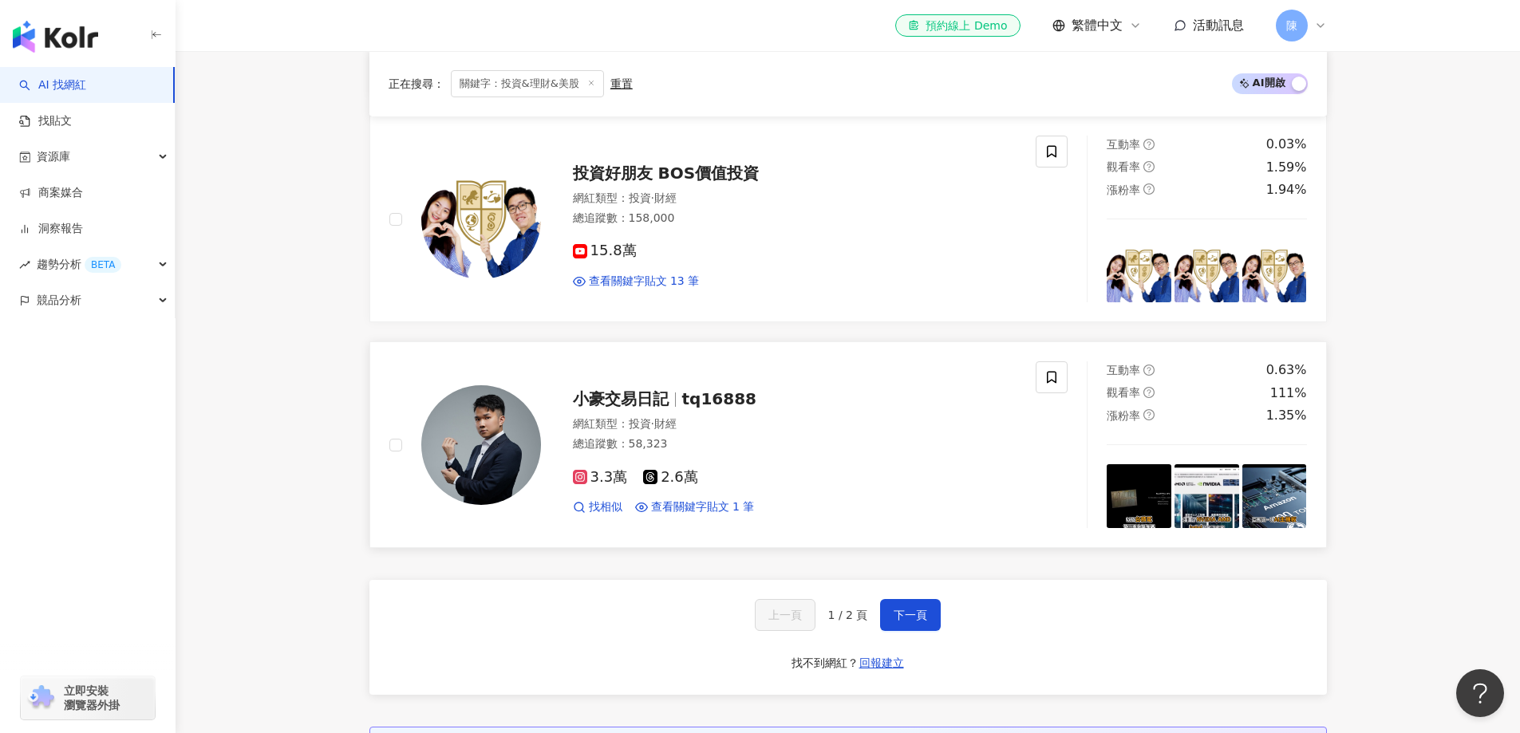
click at [603, 397] on span "小豪交易日記" at bounding box center [621, 398] width 96 height 19
click at [900, 623] on button "下一頁" at bounding box center [910, 615] width 61 height 32
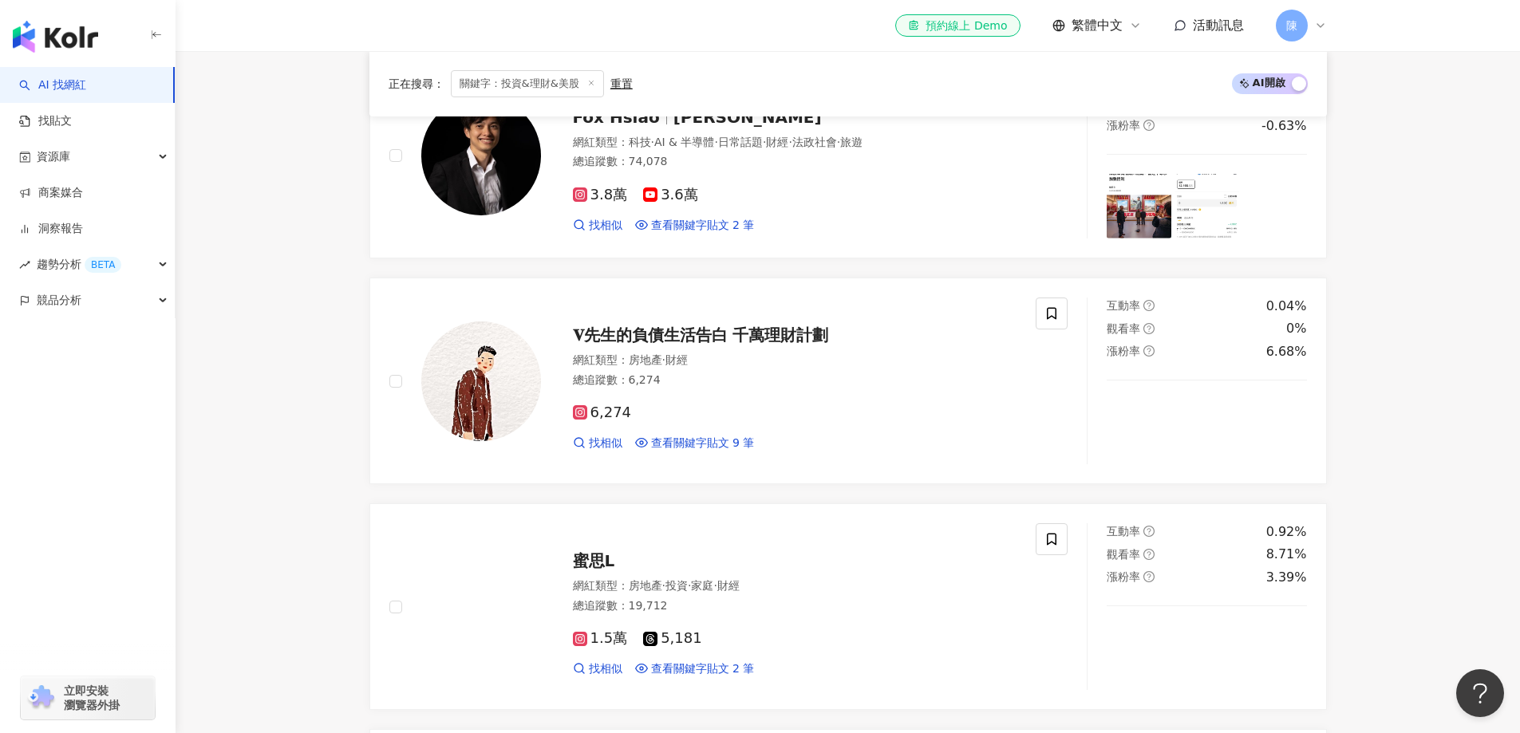
scroll to position [1673, 0]
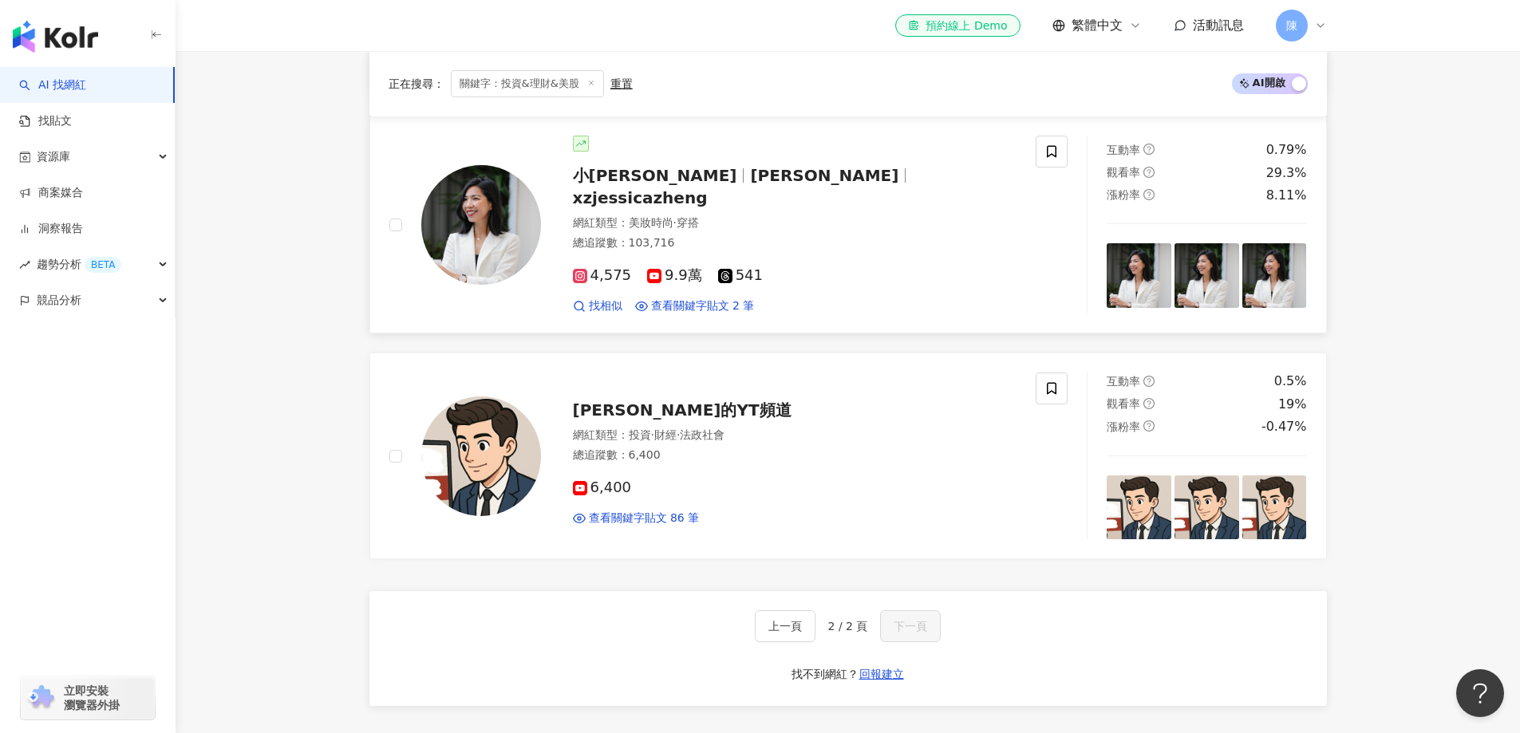
click at [646, 182] on span "小鄭杰西卡" at bounding box center [655, 175] width 164 height 19
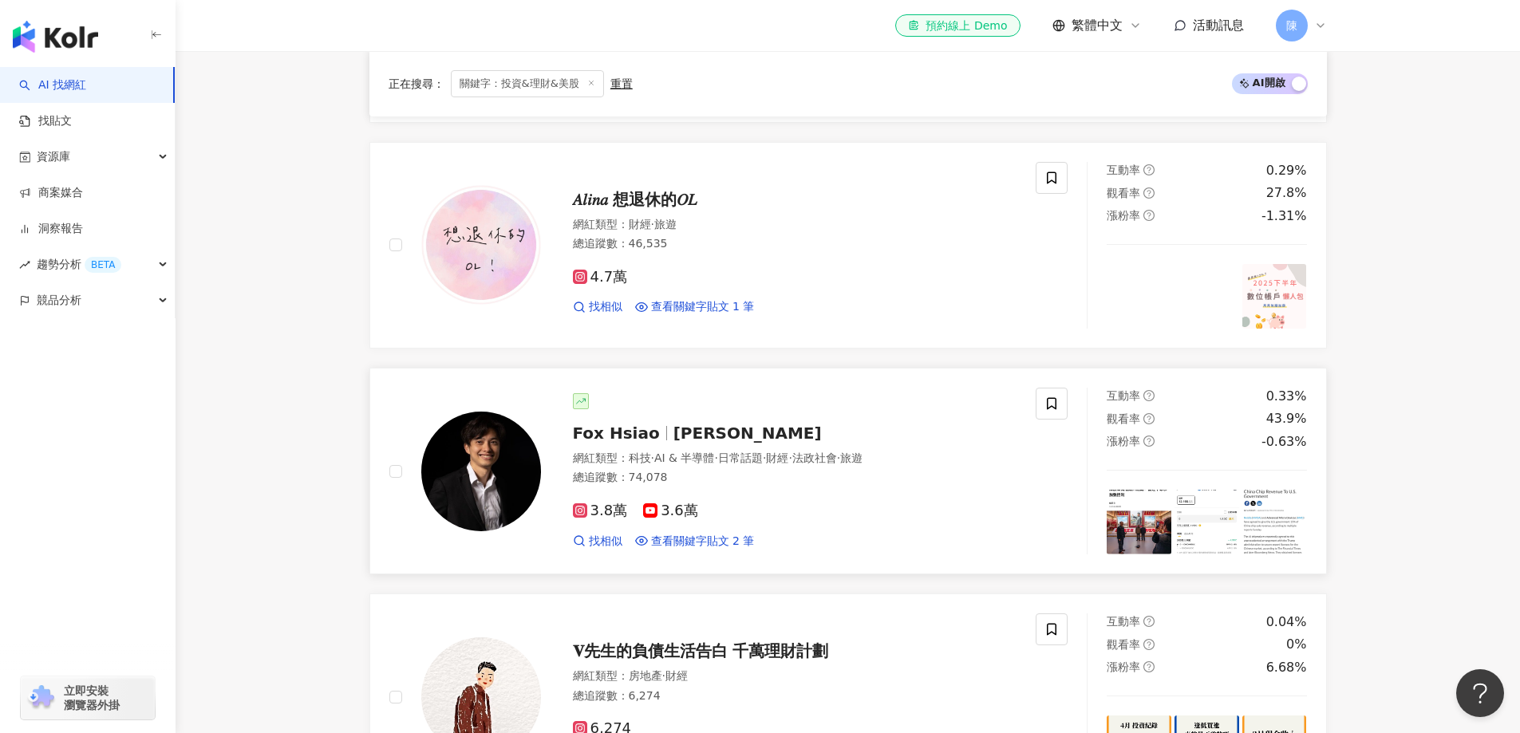
scroll to position [716, 0]
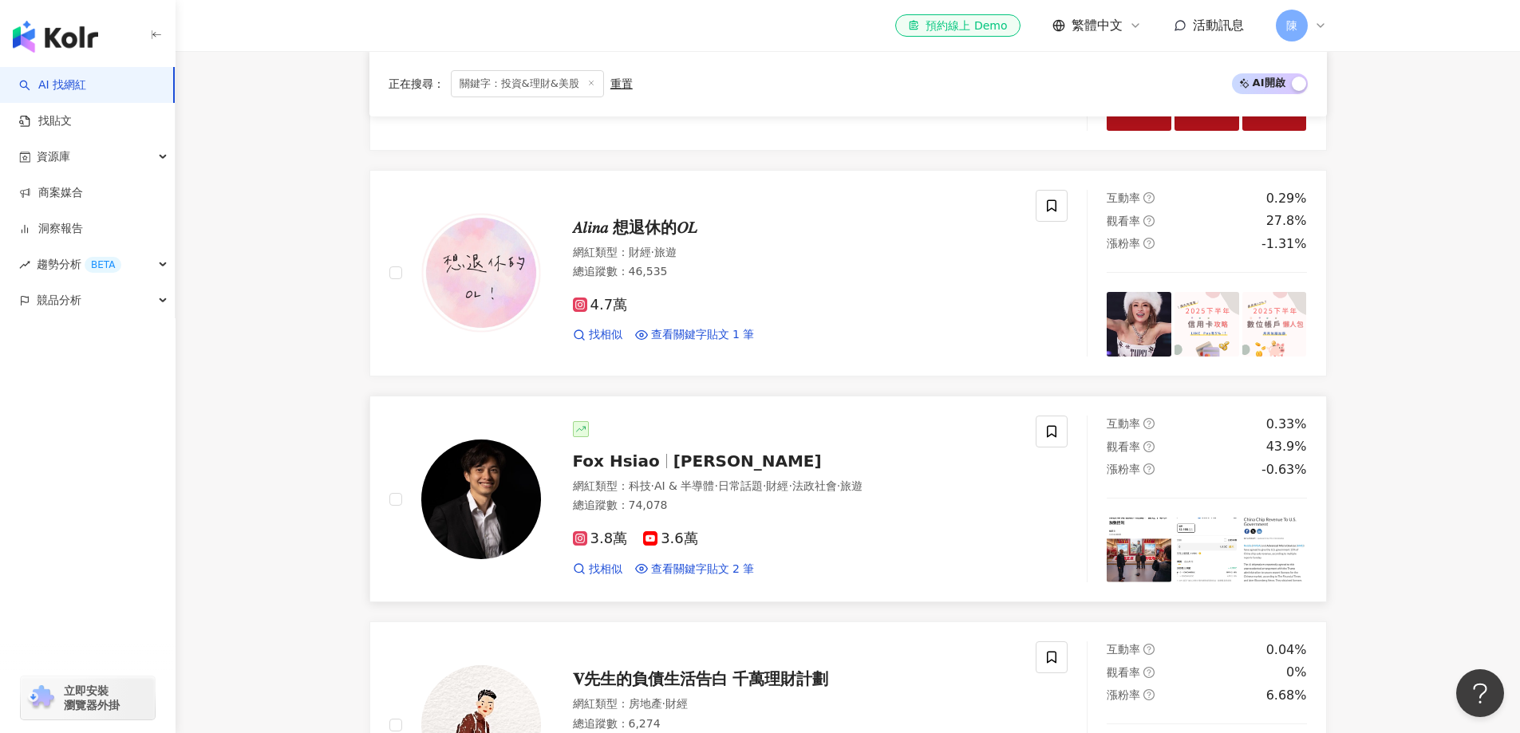
click at [681, 543] on span "3.6萬" at bounding box center [670, 539] width 55 height 17
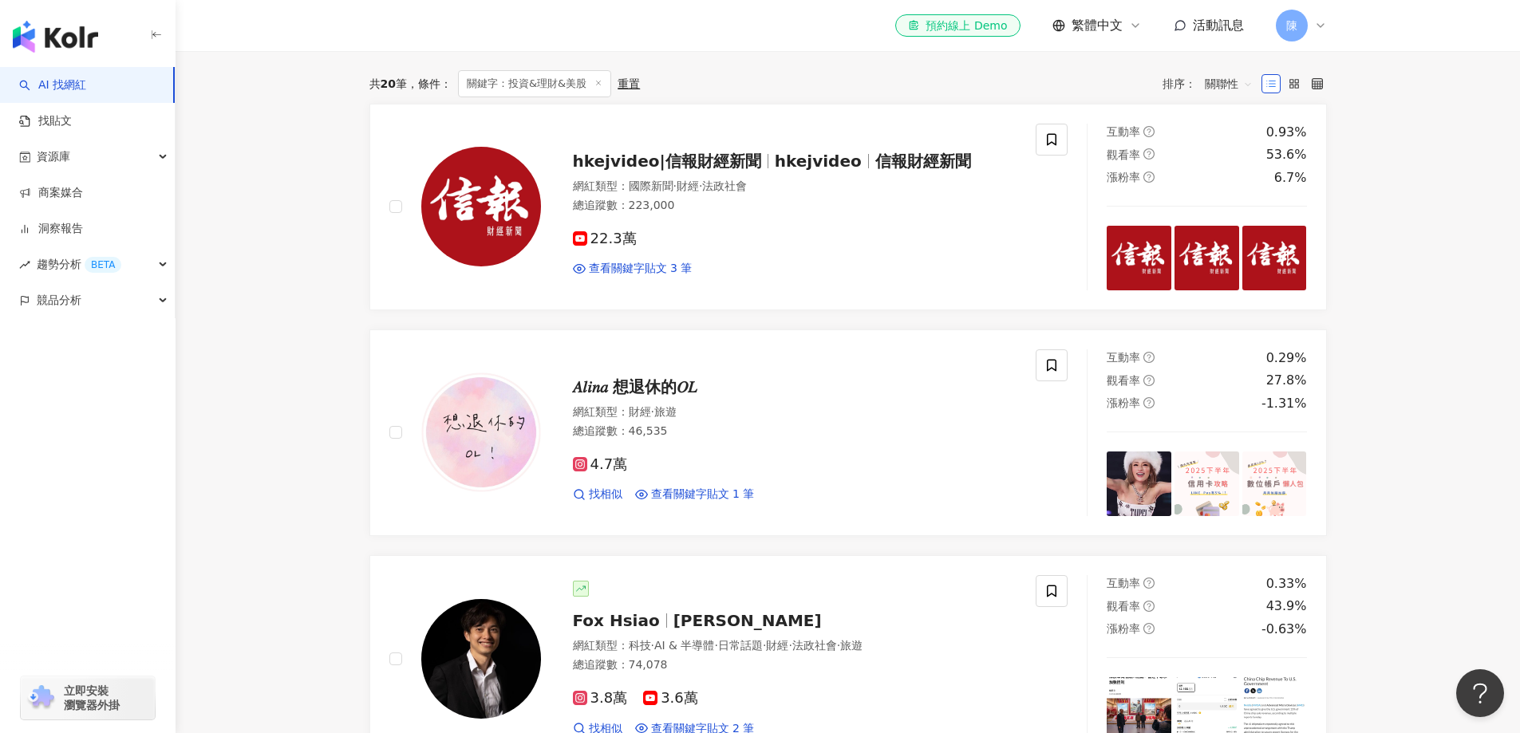
scroll to position [0, 0]
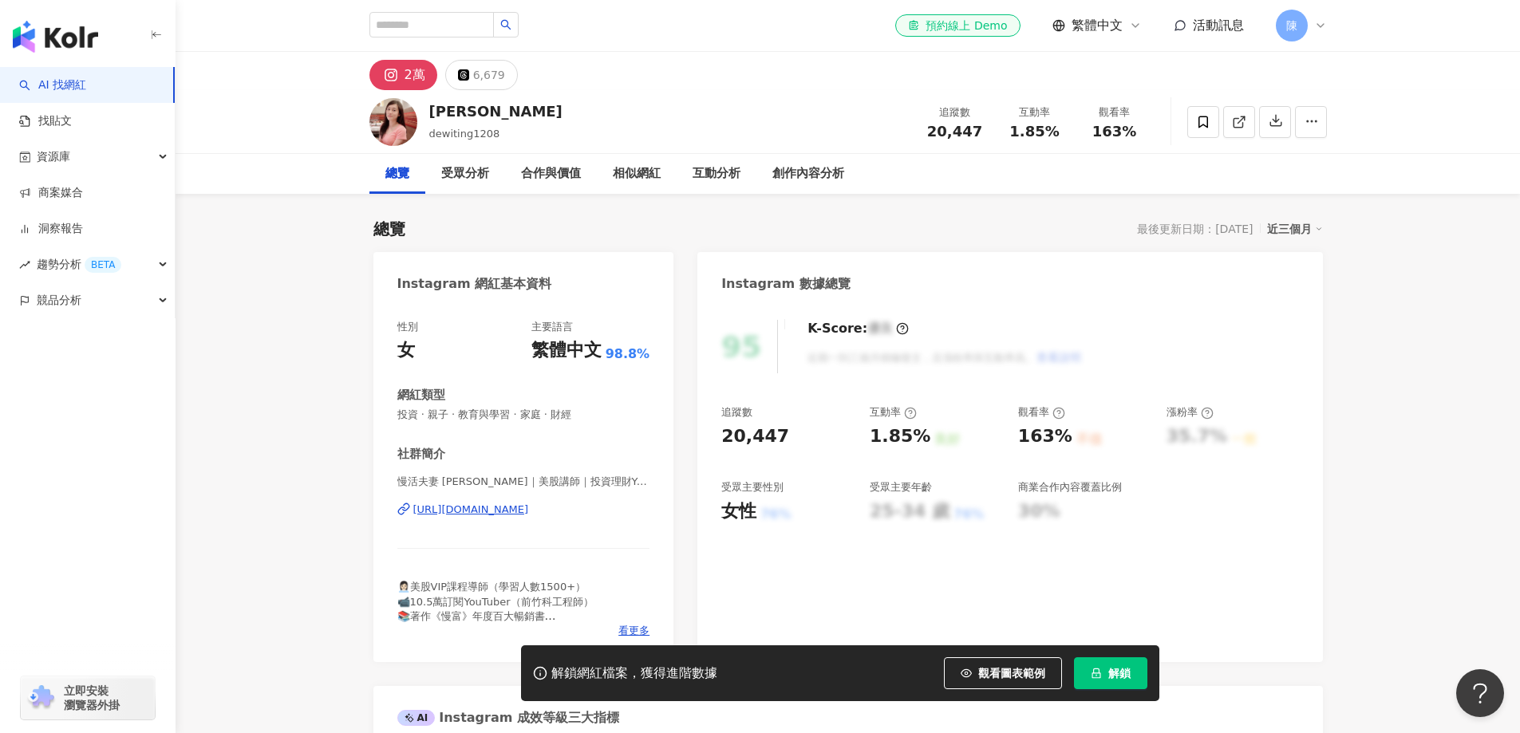
click at [406, 77] on div "2萬" at bounding box center [415, 75] width 21 height 22
click at [1239, 116] on icon at bounding box center [1239, 122] width 14 height 14
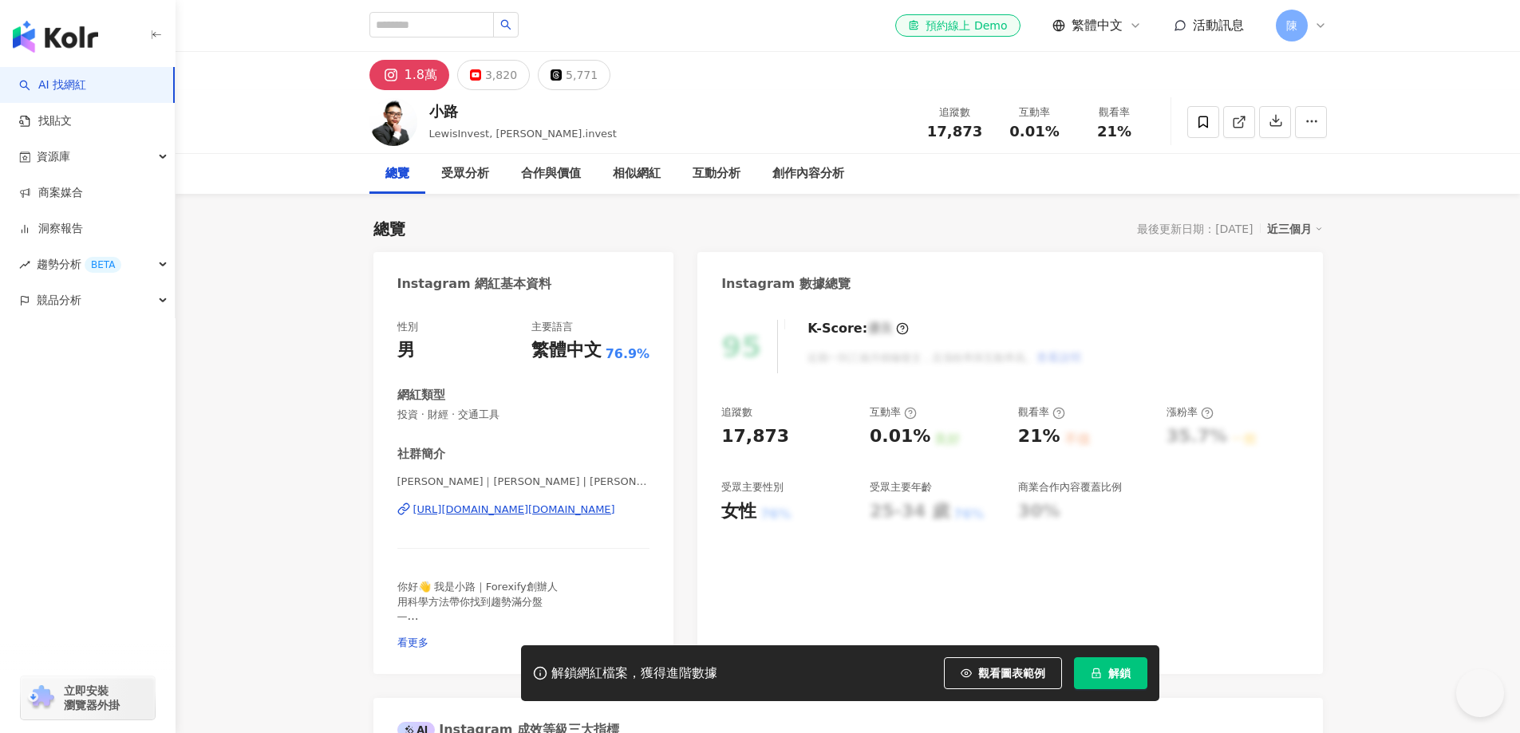
click at [1230, 120] on link at bounding box center [1239, 122] width 32 height 32
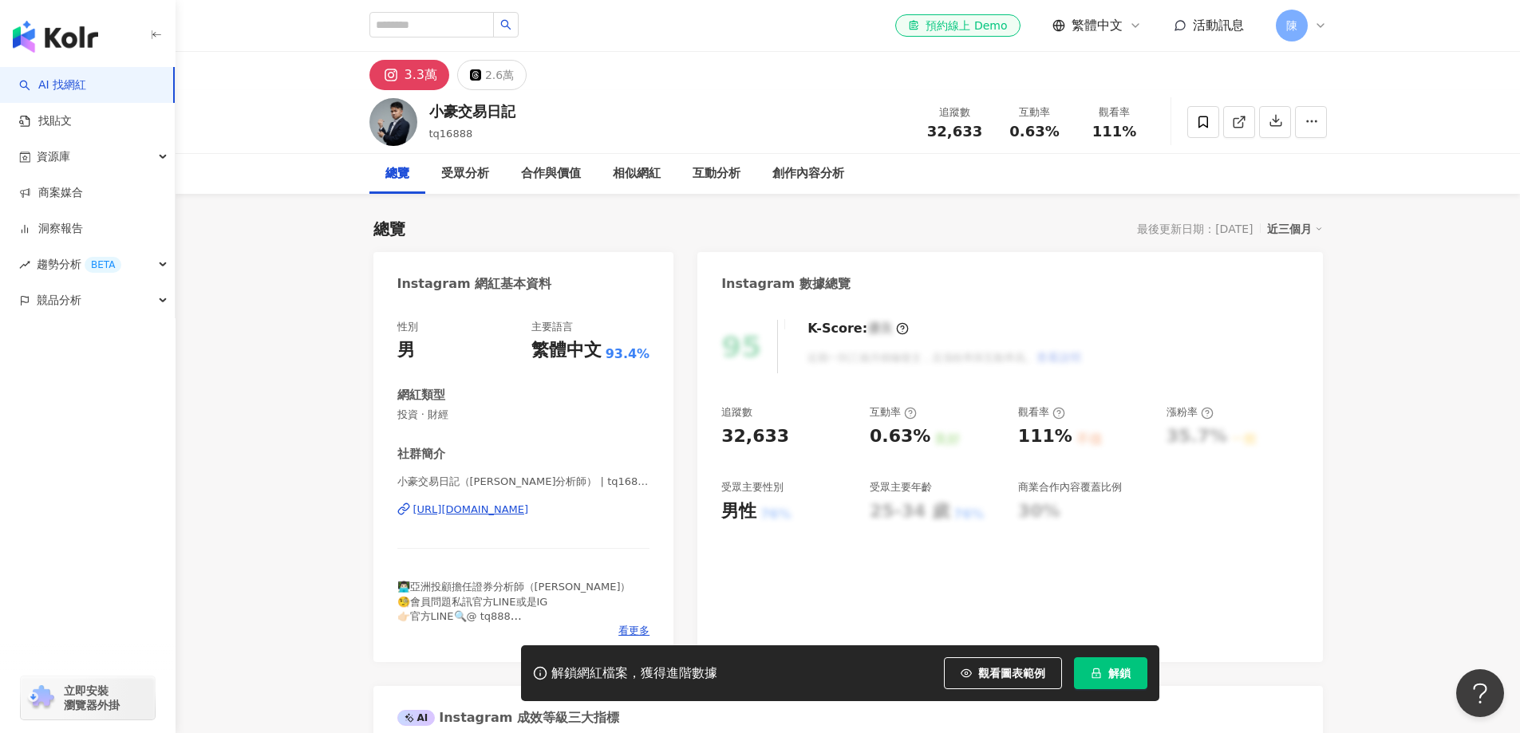
click at [1244, 128] on icon at bounding box center [1239, 122] width 14 height 14
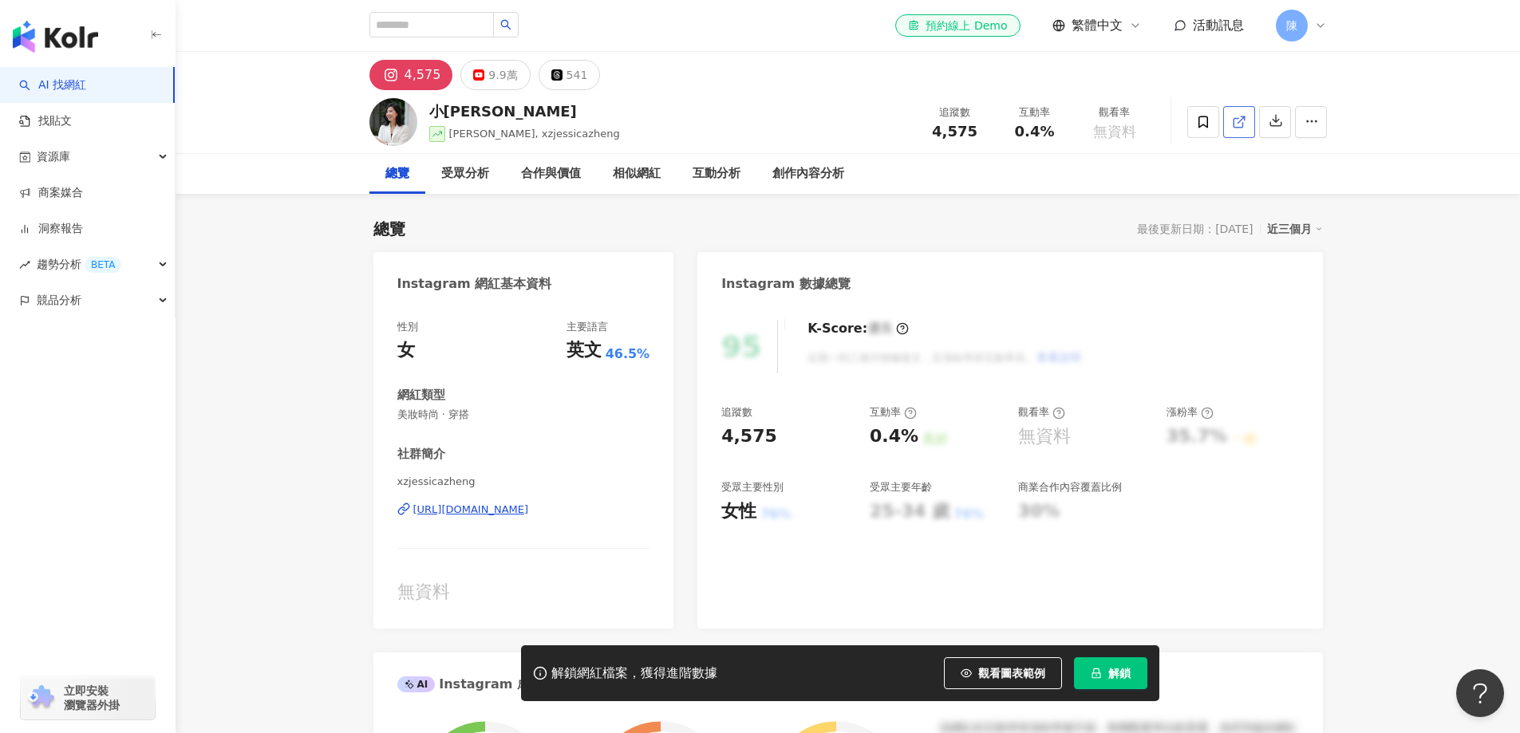
click at [1242, 129] on span at bounding box center [1239, 121] width 14 height 17
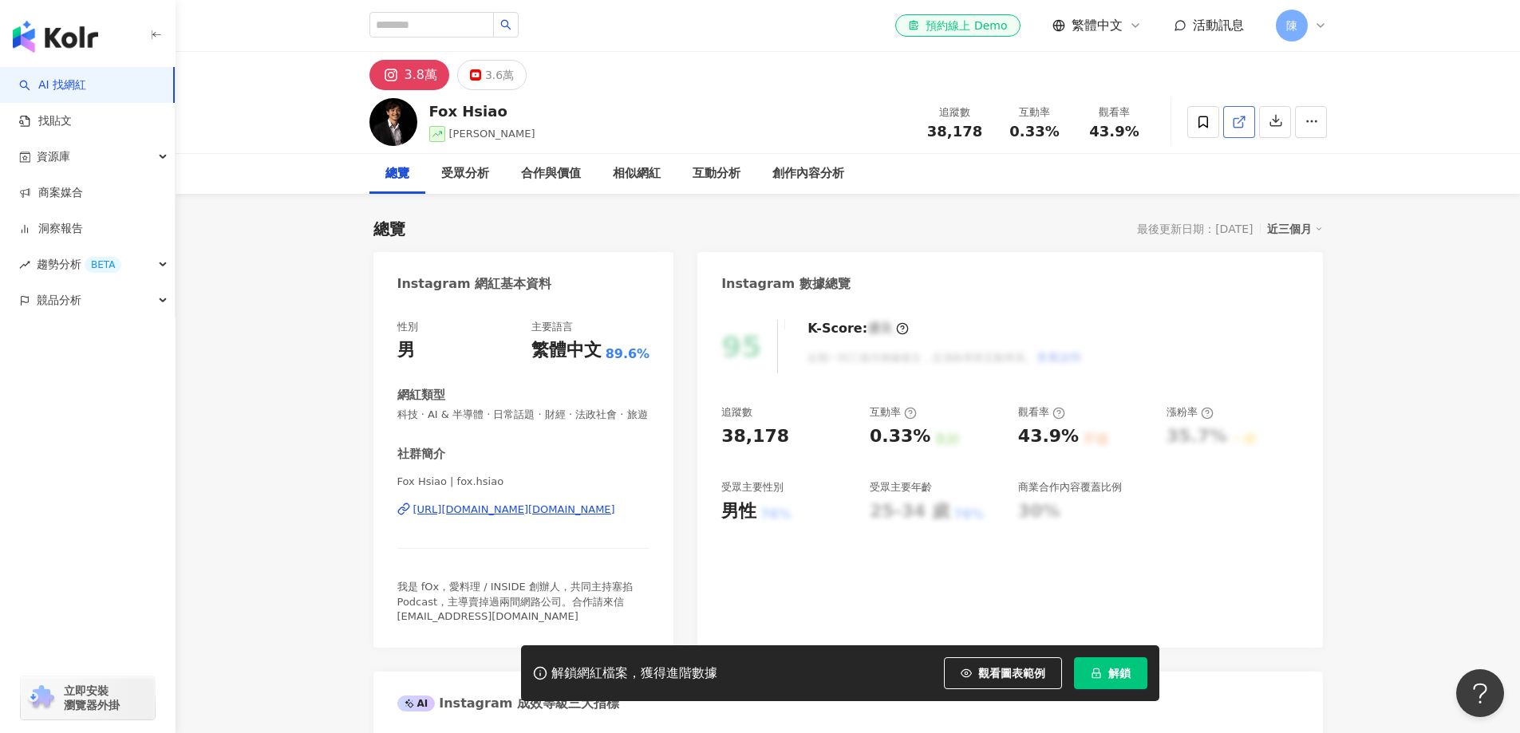
click at [1236, 116] on icon at bounding box center [1239, 122] width 14 height 14
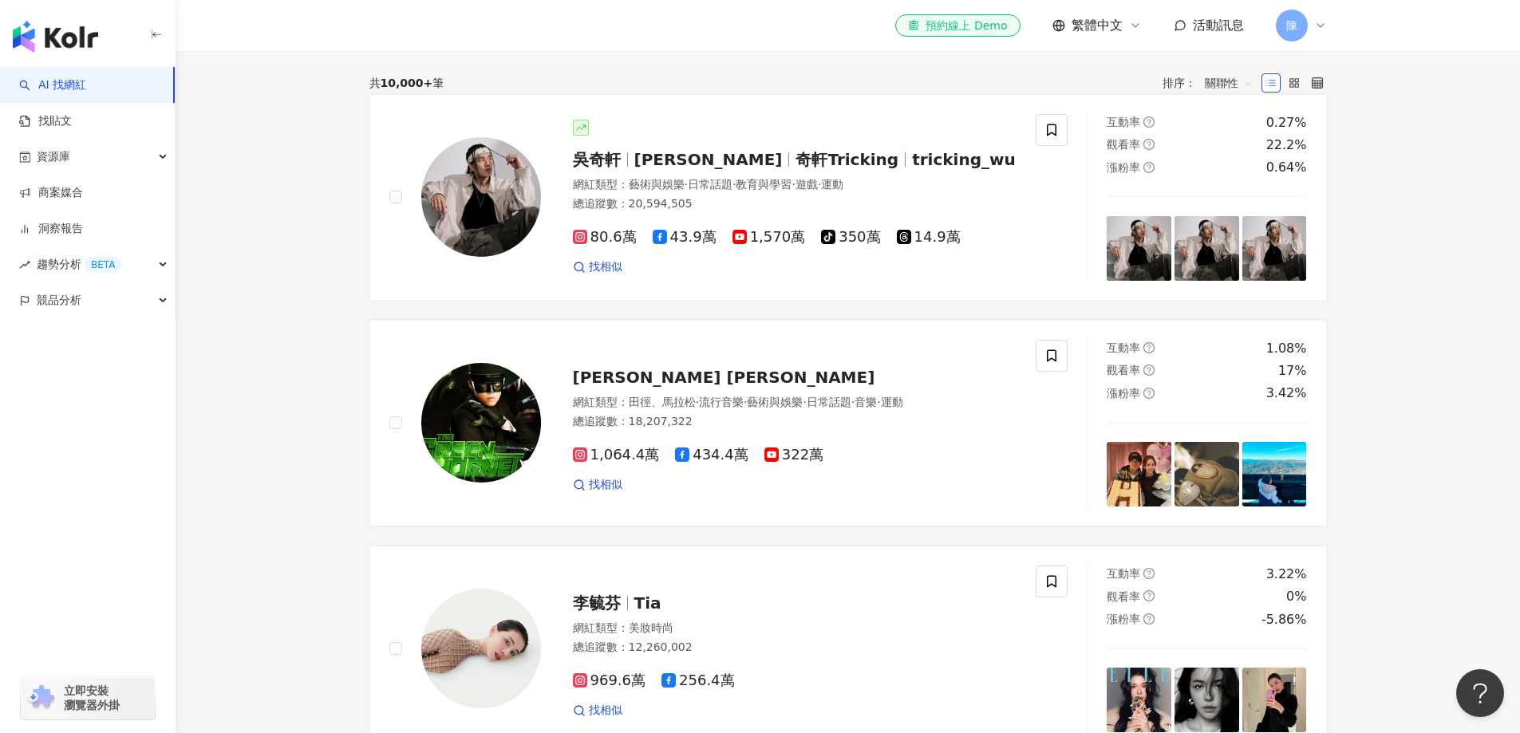
scroll to position [474, 0]
